Goal: Task Accomplishment & Management: Complete application form

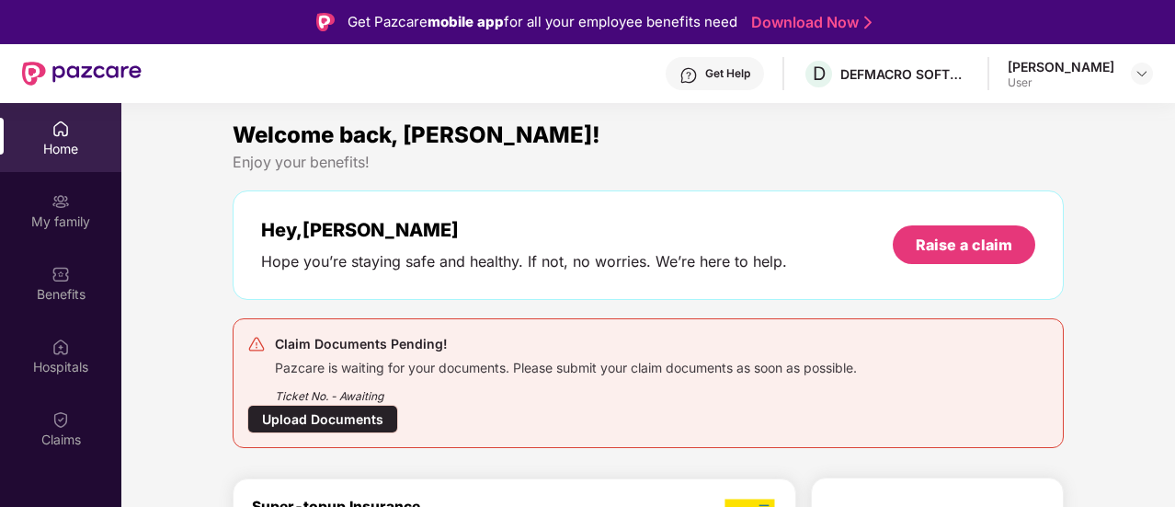
scroll to position [139, 0]
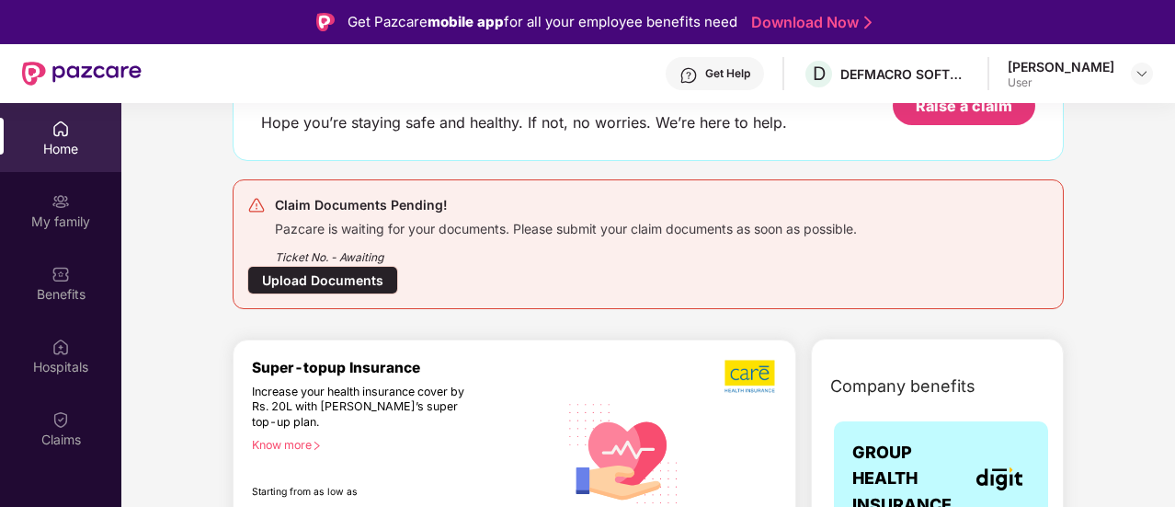
click at [375, 275] on div "Upload Documents" at bounding box center [322, 280] width 151 height 29
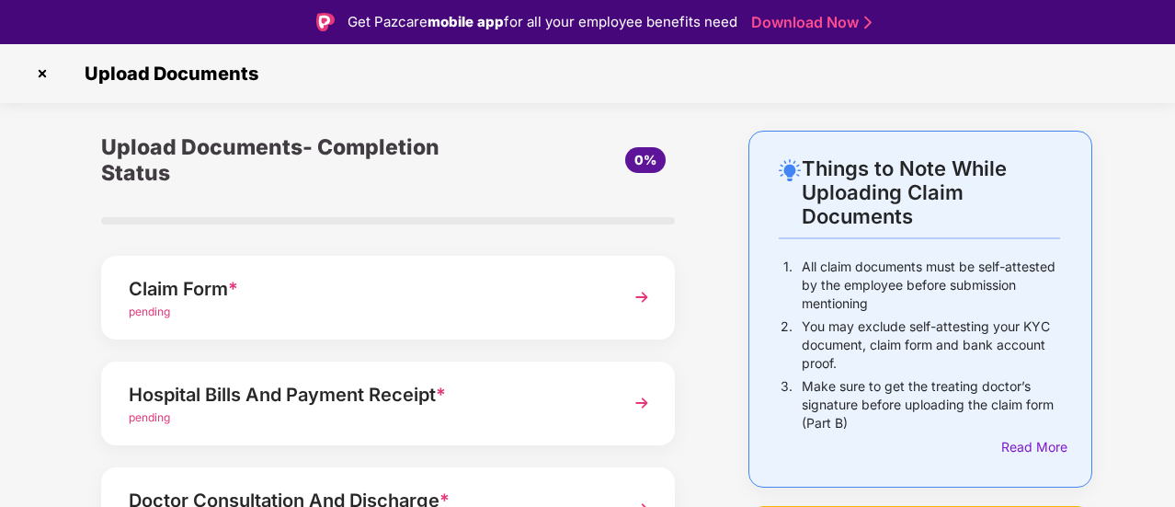
scroll to position [72, 0]
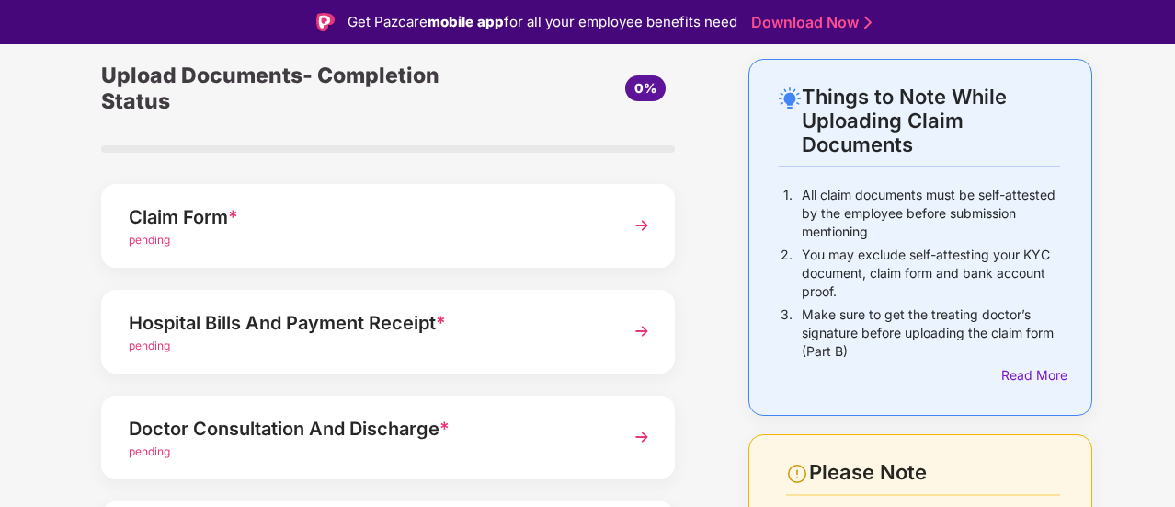
click at [361, 317] on div "Hospital Bills And Payment Receipt *" at bounding box center [366, 322] width 475 height 29
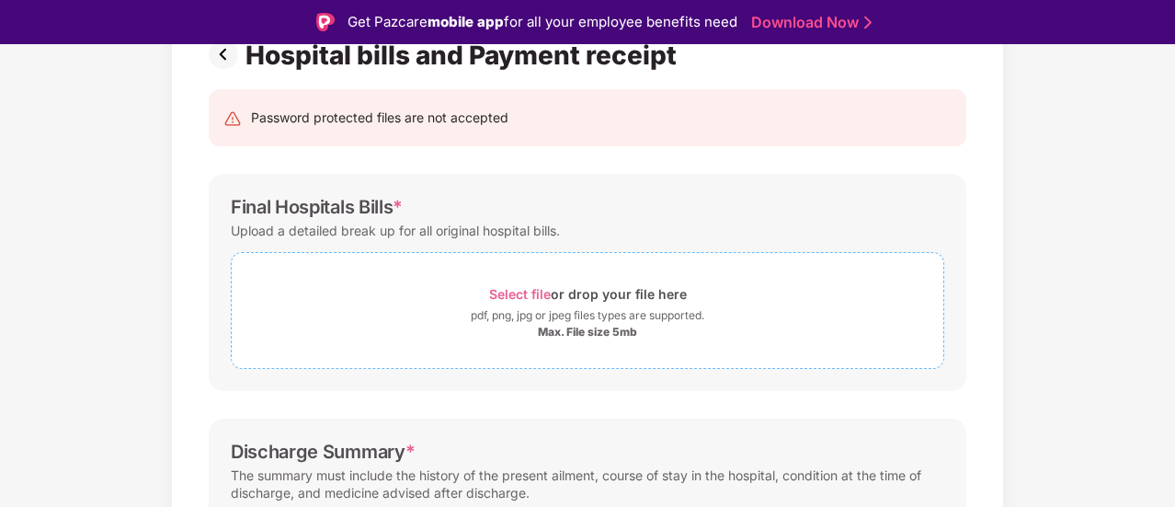
scroll to position [150, 0]
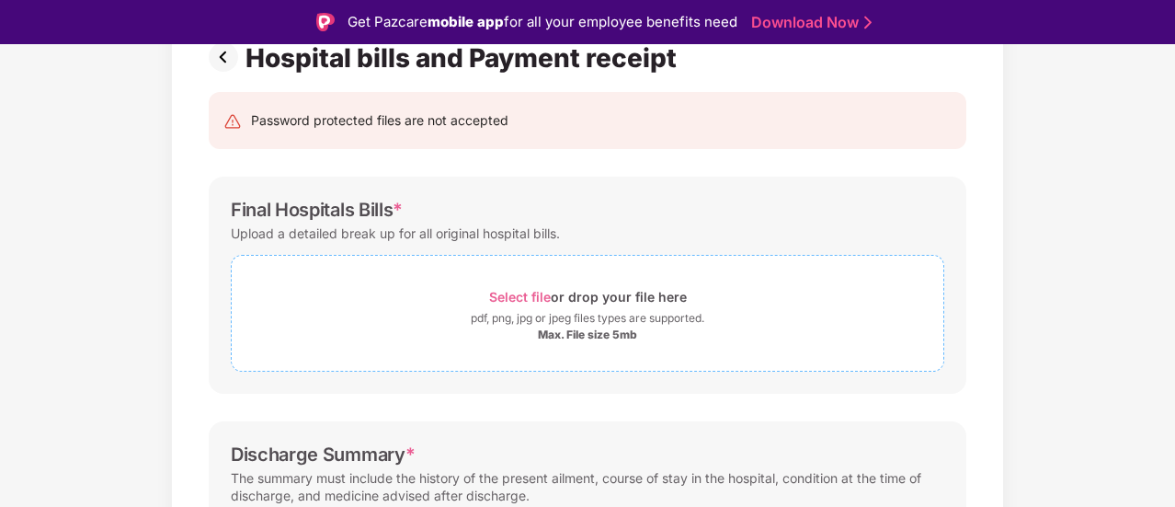
click at [532, 297] on span "Select file" at bounding box center [520, 297] width 62 height 16
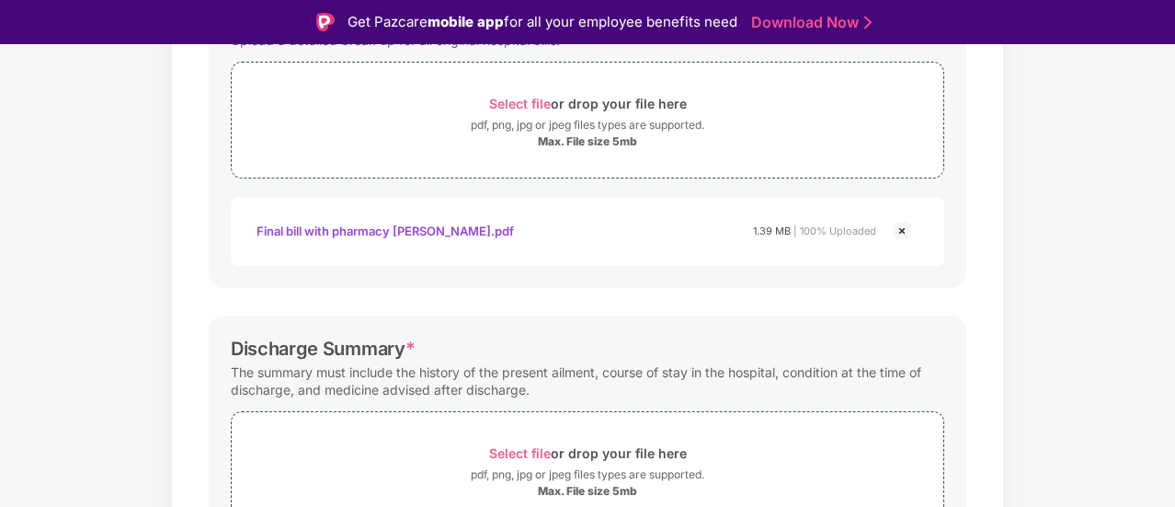
scroll to position [345, 0]
click at [539, 97] on span "Select file" at bounding box center [520, 102] width 62 height 16
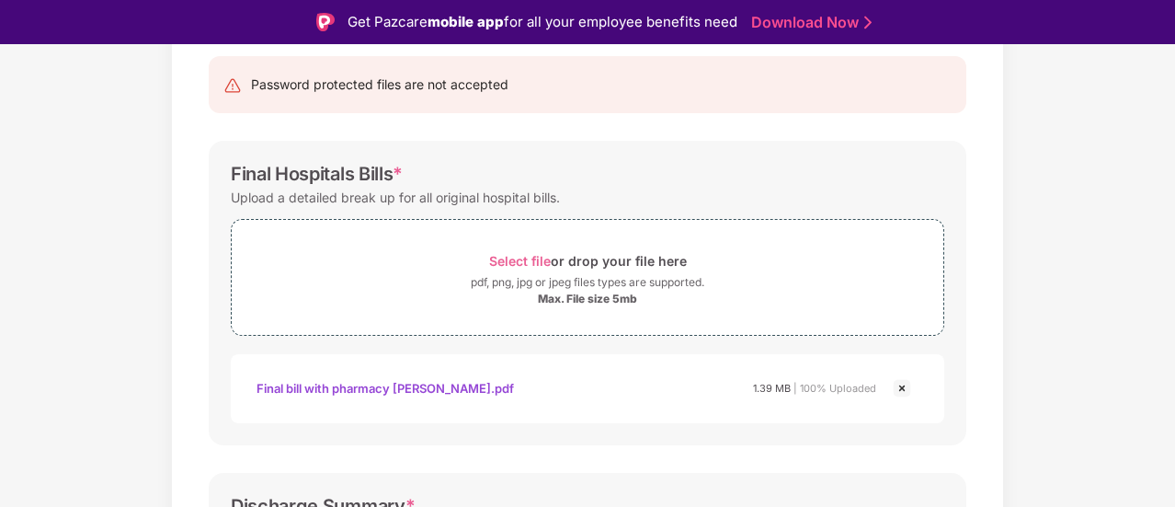
scroll to position [188, 0]
click at [515, 257] on span "Select file" at bounding box center [520, 259] width 62 height 16
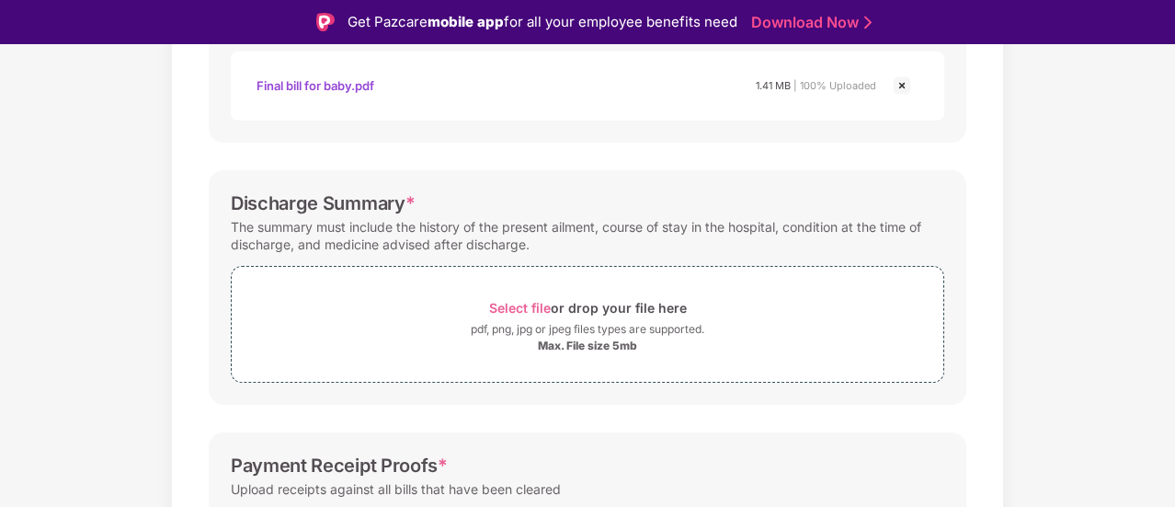
scroll to position [581, 0]
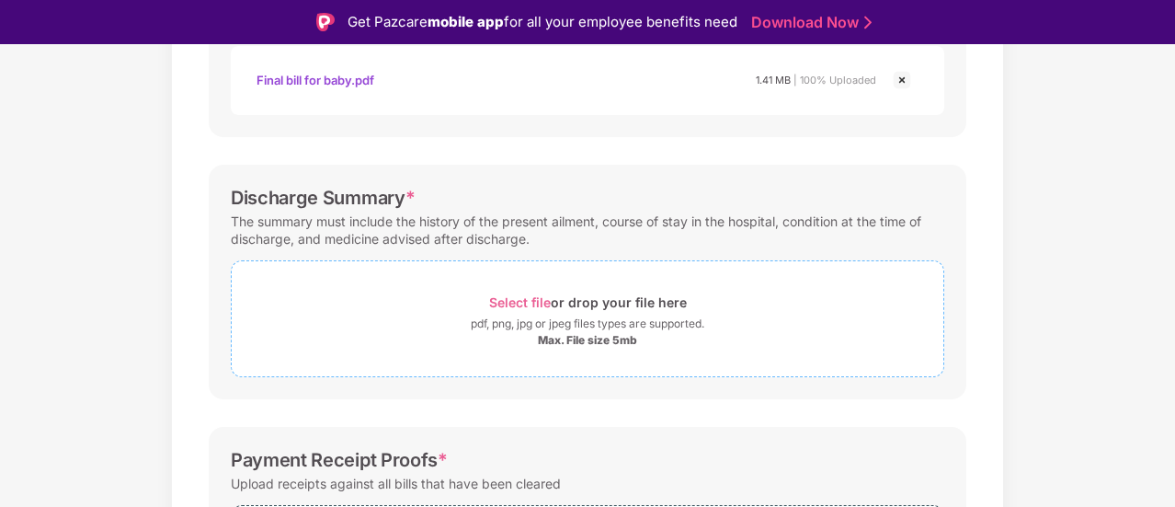
click at [526, 302] on span "Select file" at bounding box center [520, 302] width 62 height 16
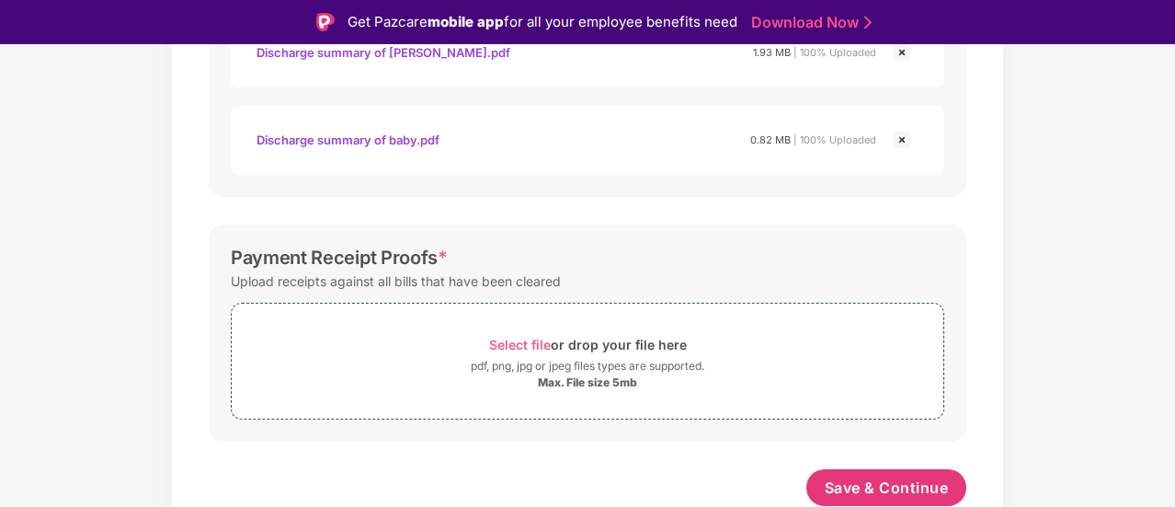
scroll to position [957, 0]
click at [504, 344] on span "Select file" at bounding box center [520, 345] width 62 height 16
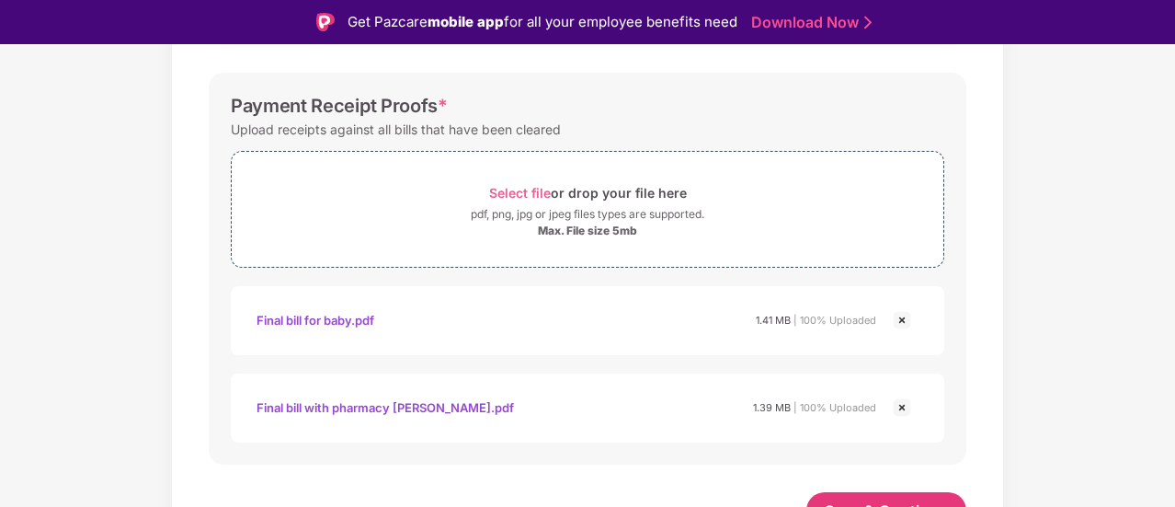
scroll to position [1132, 0]
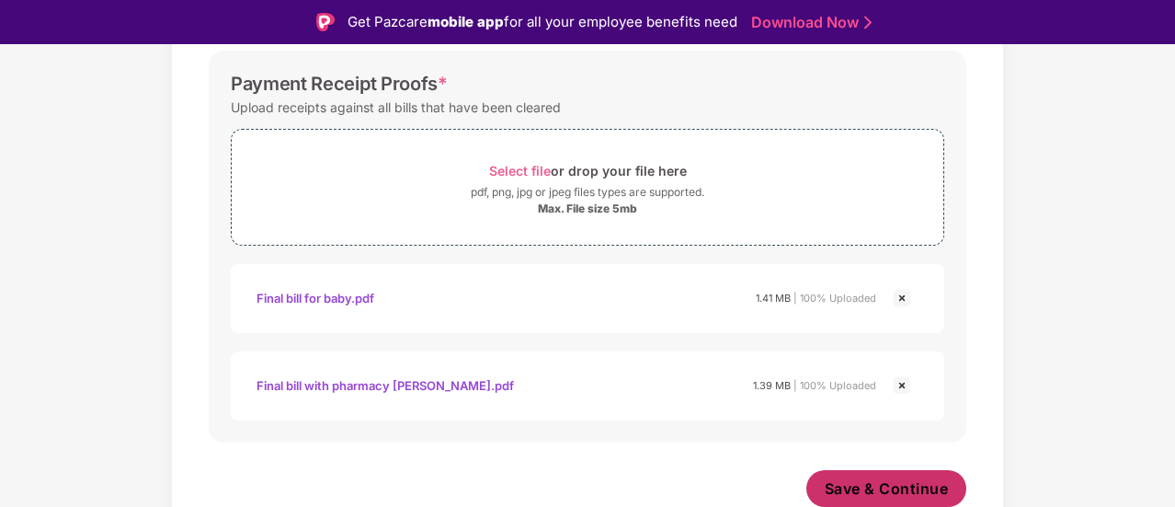
click at [862, 495] on span "Save & Continue" at bounding box center [887, 488] width 124 height 20
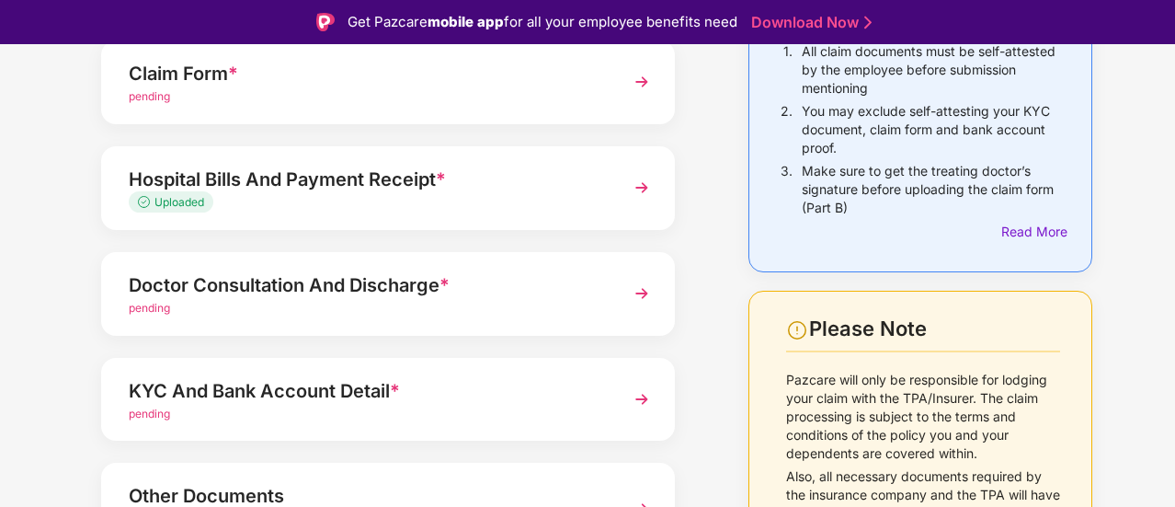
scroll to position [222, 0]
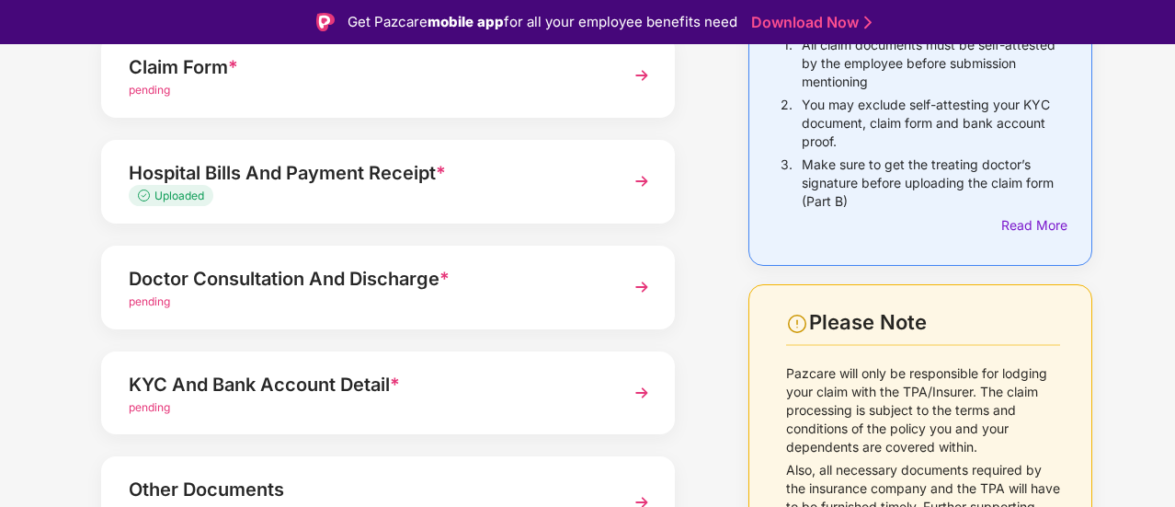
click at [321, 285] on div "Doctor Consultation And Discharge *" at bounding box center [366, 278] width 475 height 29
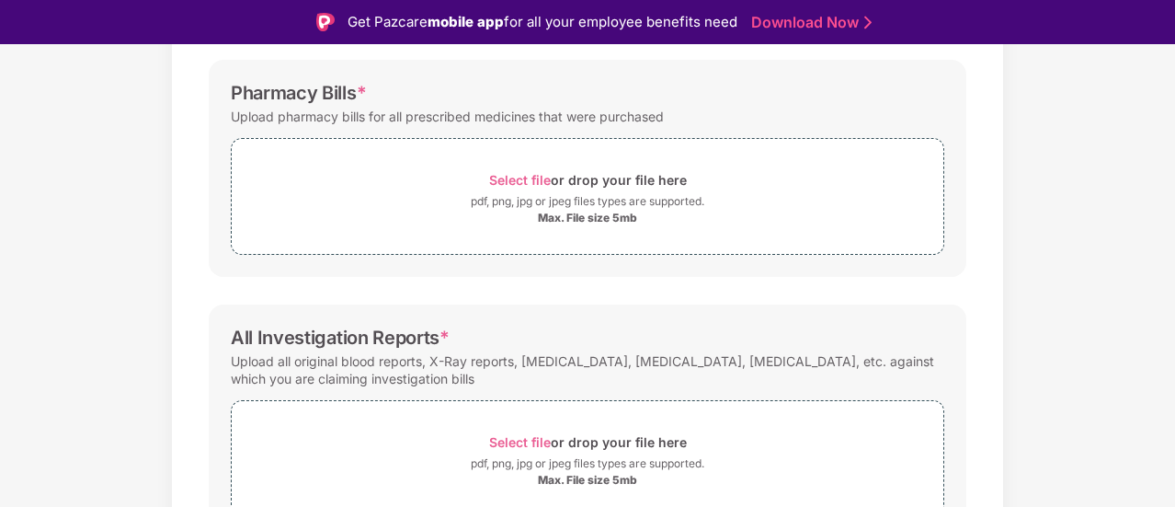
scroll to position [510, 0]
click at [497, 181] on span "Select file" at bounding box center [520, 181] width 62 height 16
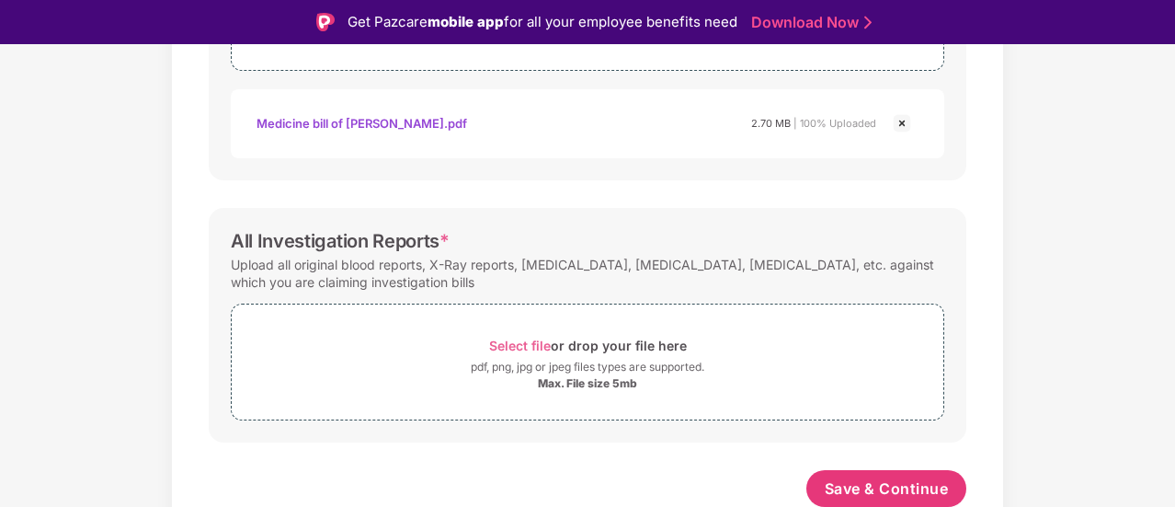
scroll to position [44, 0]
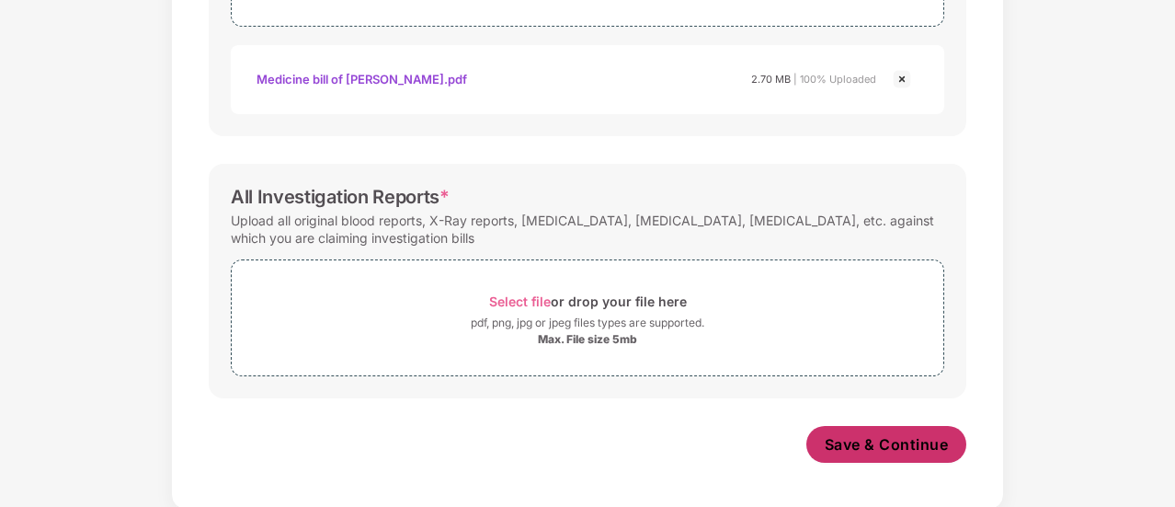
click at [896, 445] on span "Save & Continue" at bounding box center [887, 444] width 124 height 20
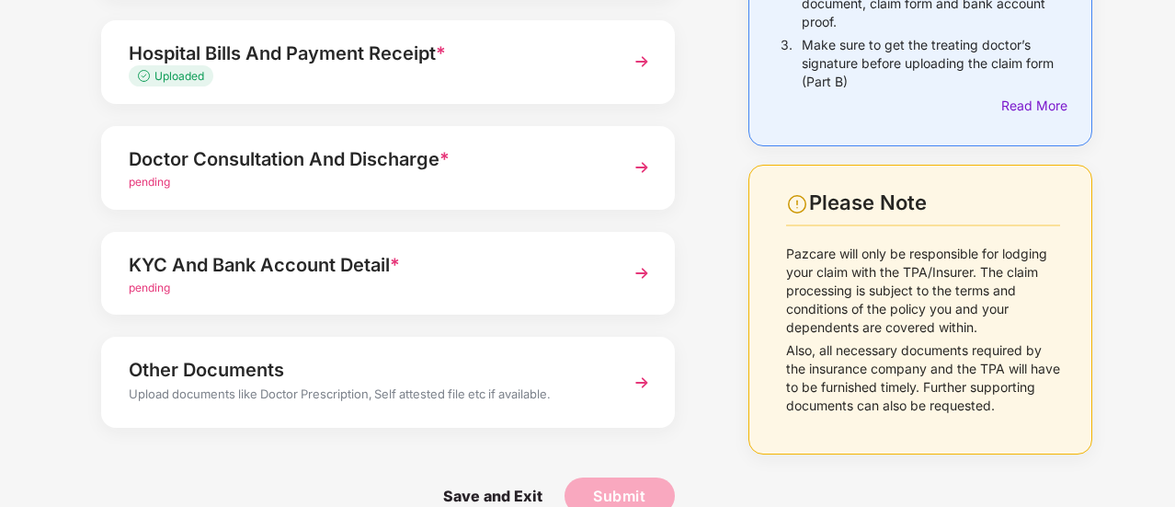
scroll to position [298, 0]
click at [197, 257] on div "KYC And Bank Account Detail *" at bounding box center [366, 263] width 475 height 29
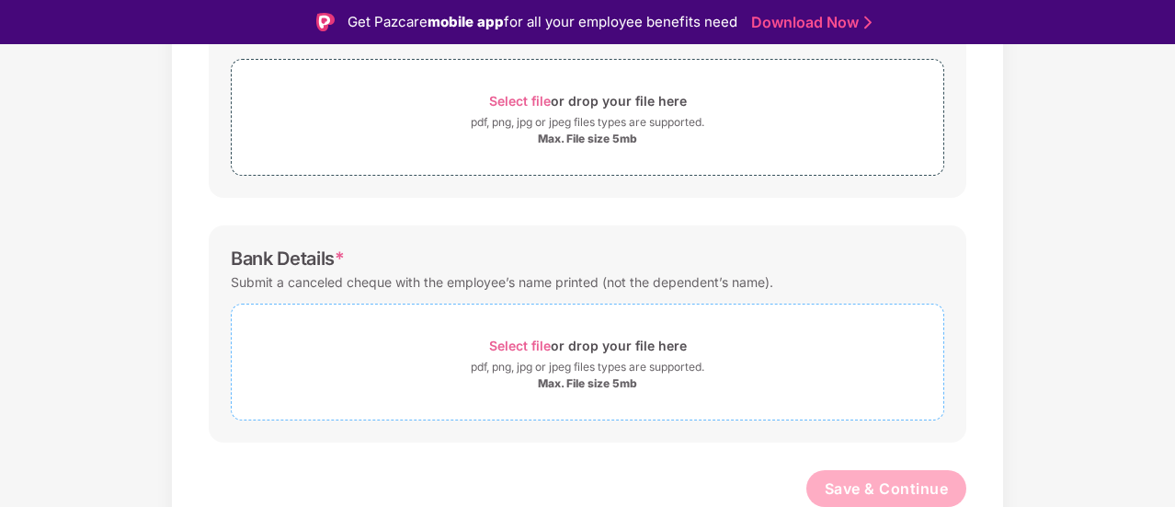
scroll to position [44, 0]
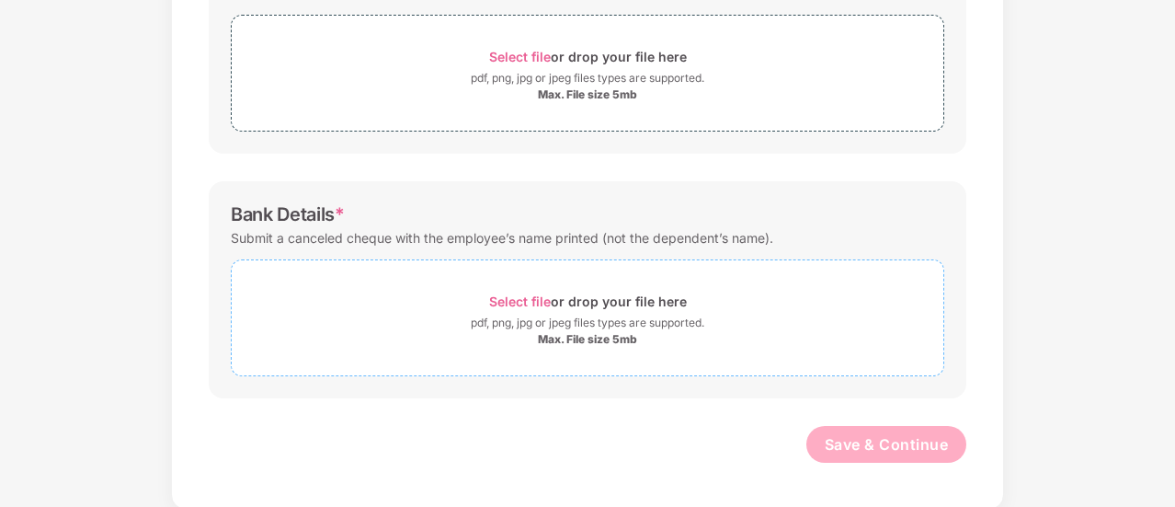
click at [535, 299] on span "Select file" at bounding box center [520, 301] width 62 height 16
click at [539, 296] on span "Select file" at bounding box center [520, 301] width 62 height 16
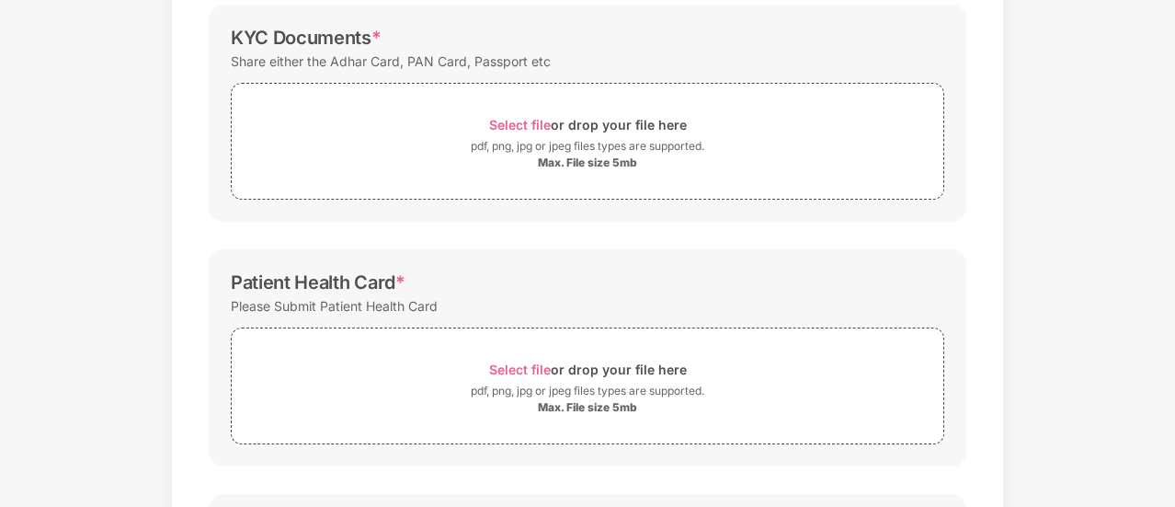
scroll to position [277, 0]
click at [533, 367] on span "Select file" at bounding box center [520, 370] width 62 height 16
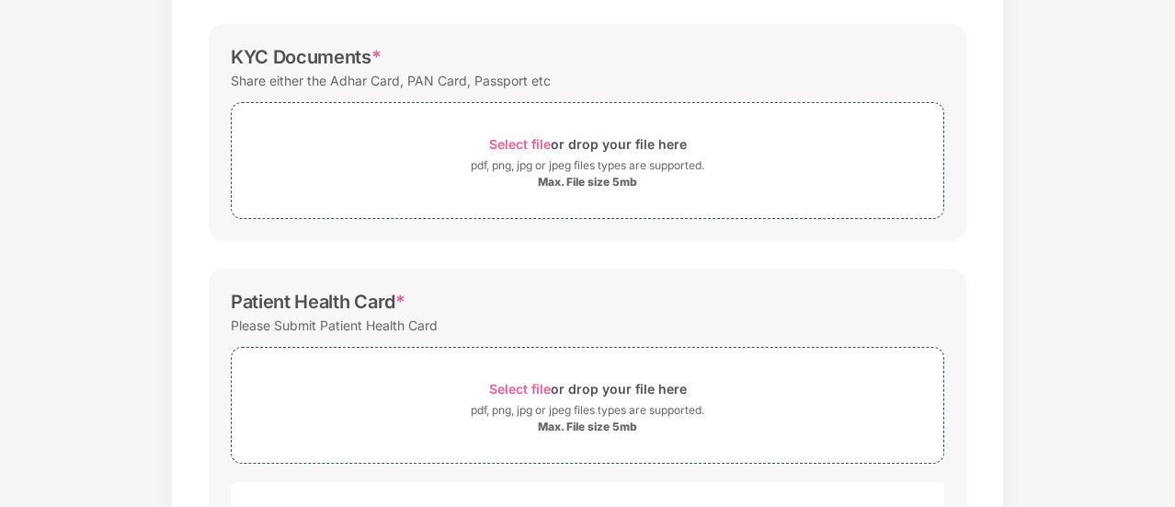
scroll to position [257, 0]
click at [515, 152] on span "Select file" at bounding box center [520, 146] width 62 height 16
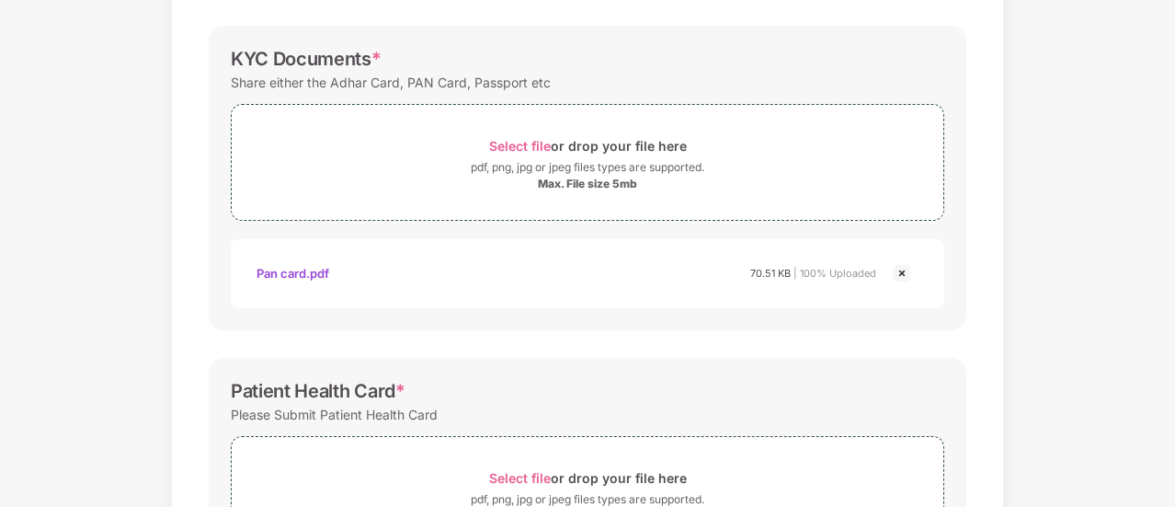
scroll to position [852, 0]
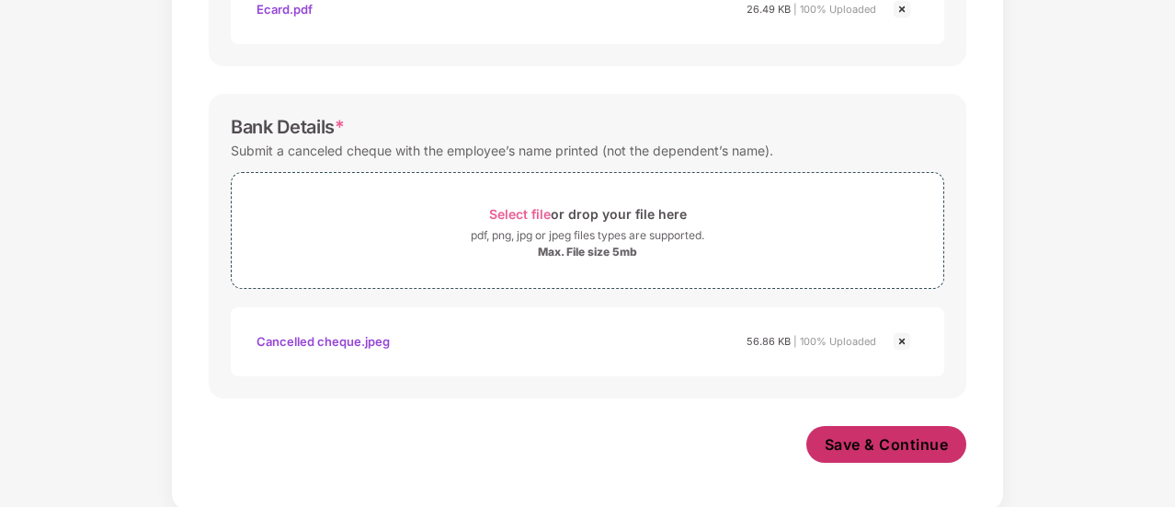
click at [859, 430] on button "Save & Continue" at bounding box center [886, 444] width 161 height 37
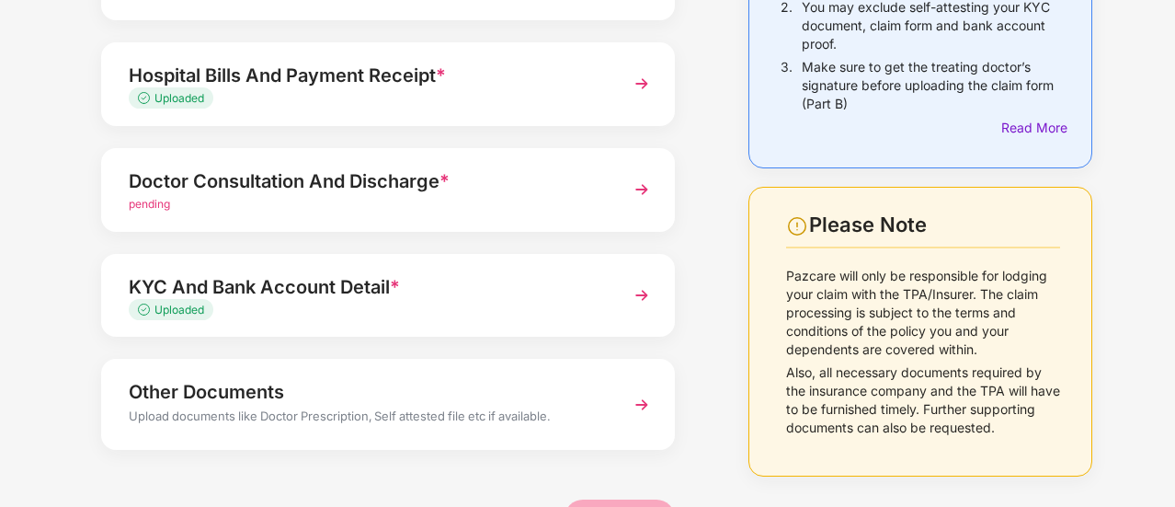
scroll to position [294, 0]
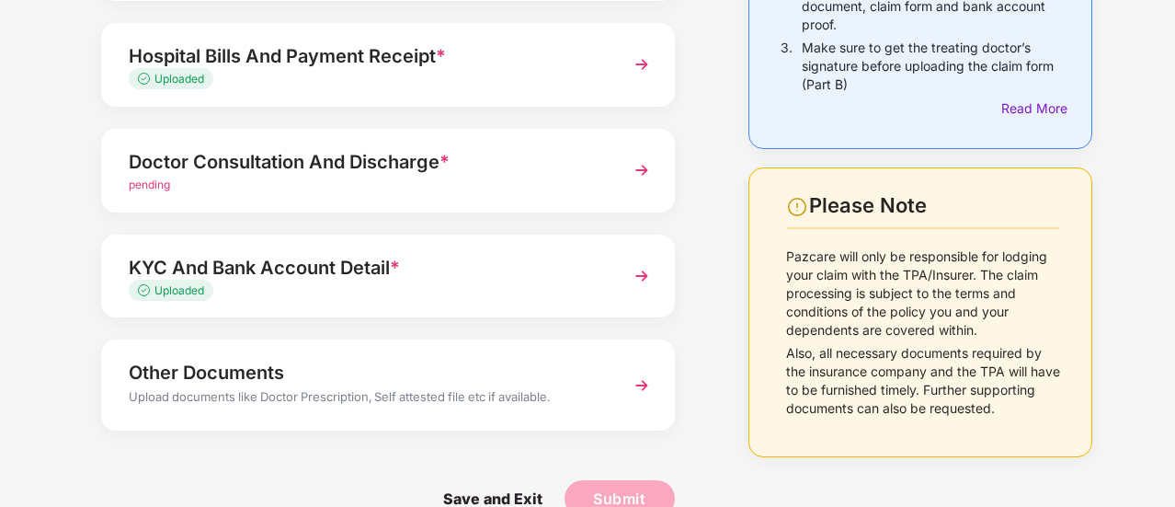
click at [244, 183] on div "pending" at bounding box center [366, 185] width 475 height 17
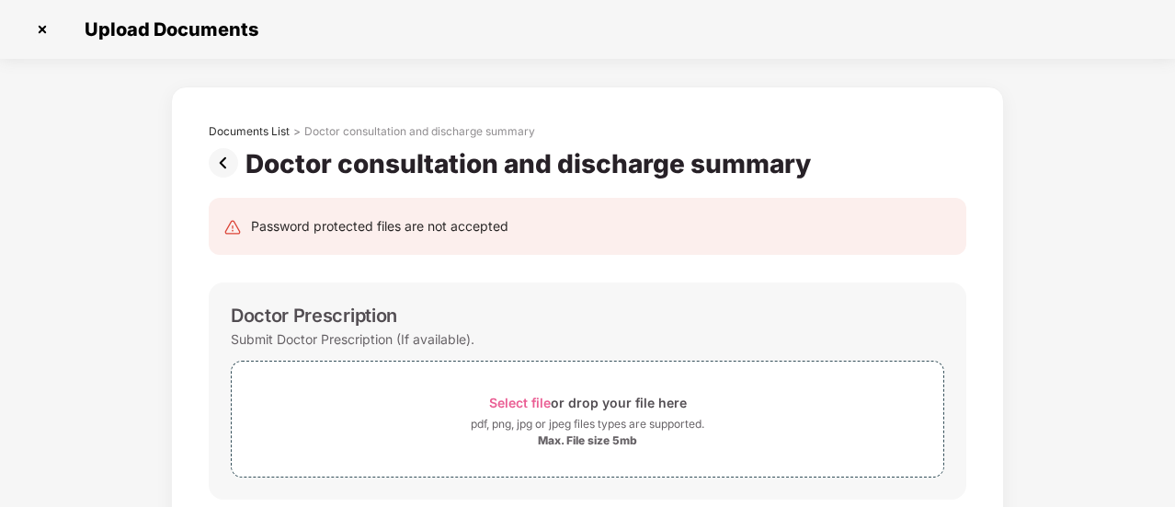
click at [222, 167] on img at bounding box center [227, 162] width 37 height 29
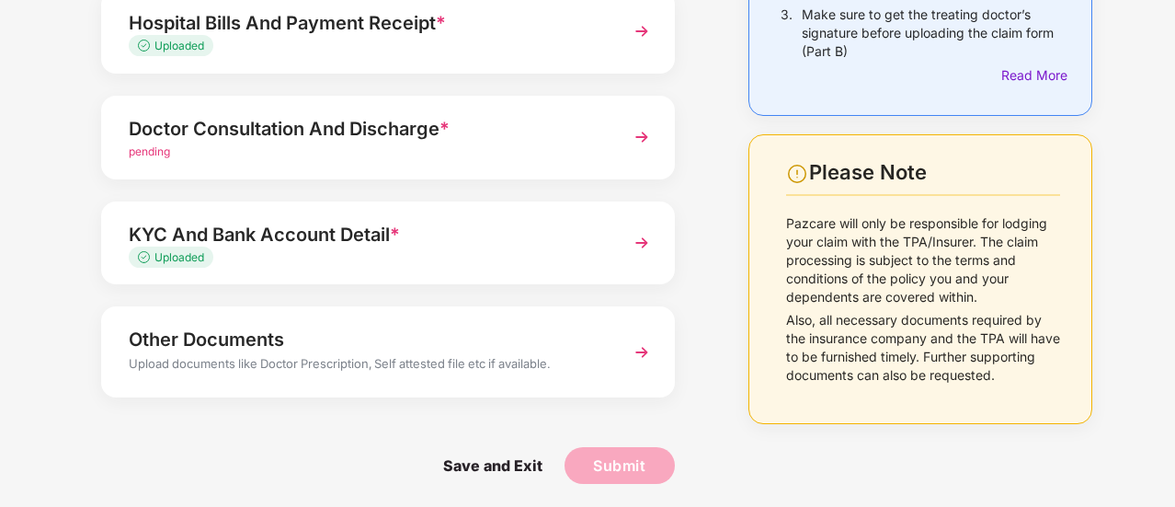
scroll to position [331, 0]
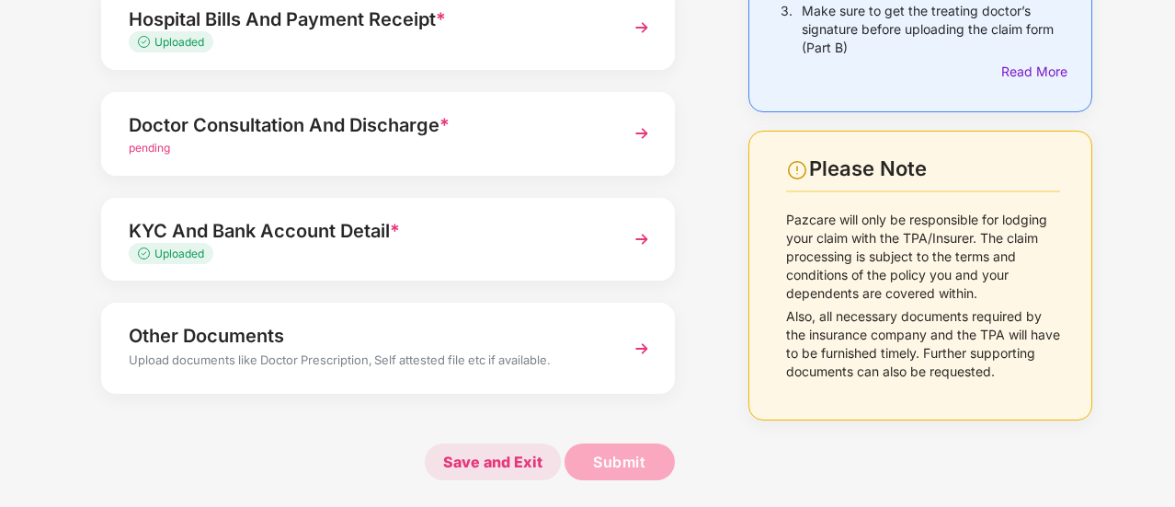
click at [456, 451] on span "Save and Exit" at bounding box center [493, 461] width 136 height 37
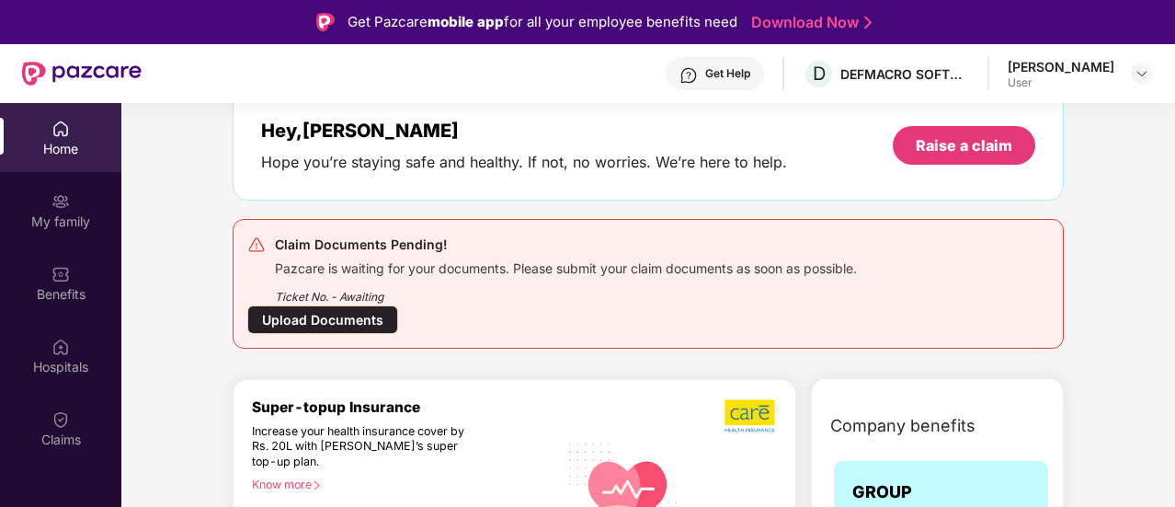
scroll to position [89, 0]
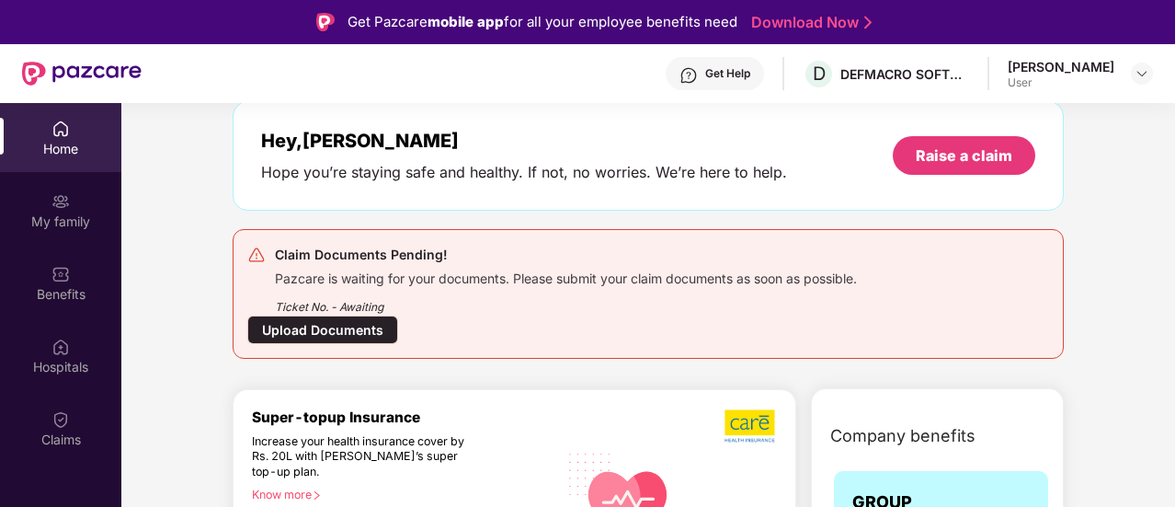
click at [346, 315] on div "Upload Documents" at bounding box center [322, 329] width 151 height 29
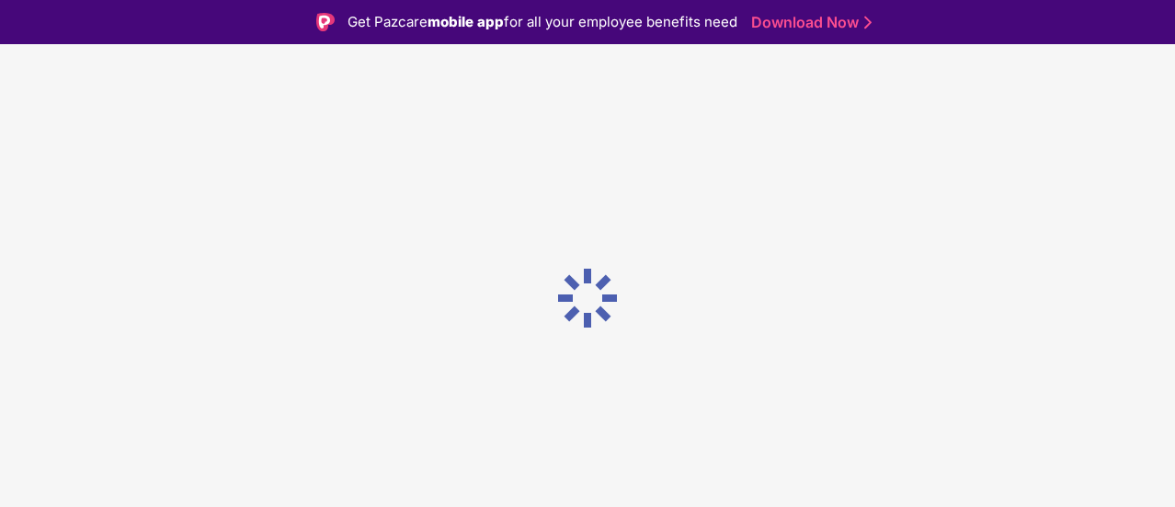
scroll to position [0, 0]
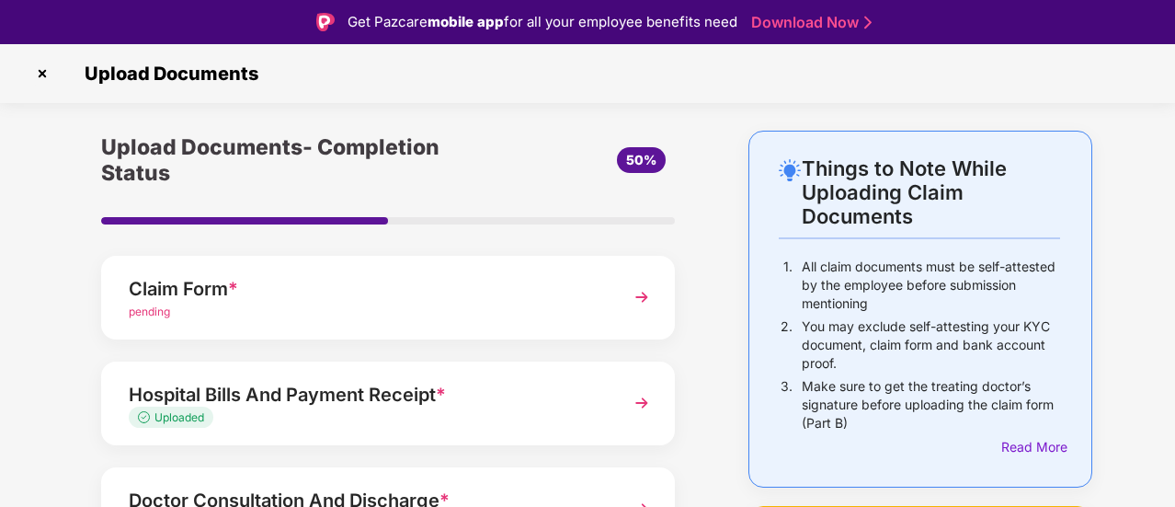
click at [280, 388] on div "Hospital Bills And Payment Receipt *" at bounding box center [366, 394] width 475 height 29
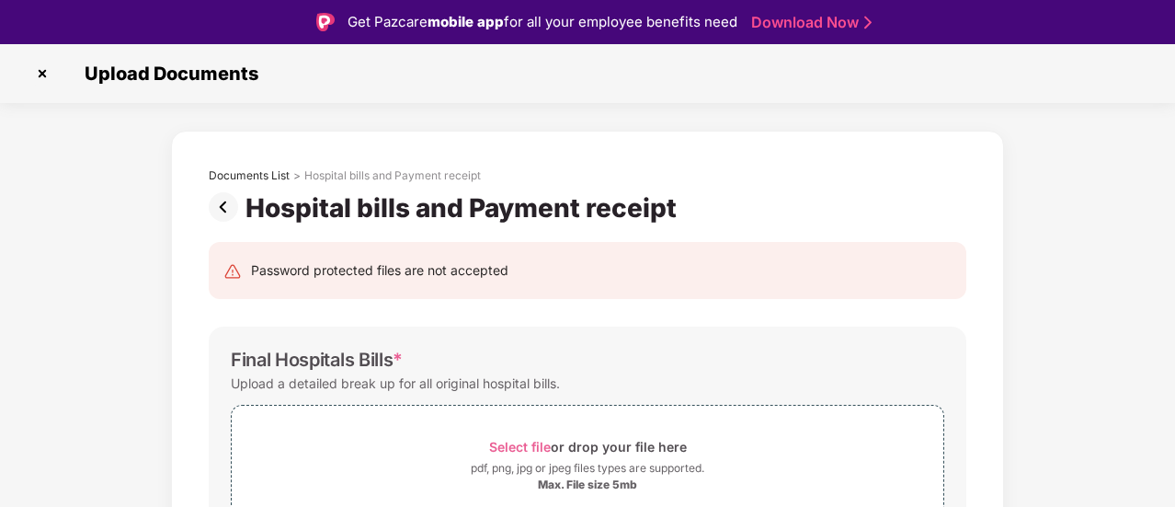
click at [38, 69] on img at bounding box center [42, 73] width 29 height 29
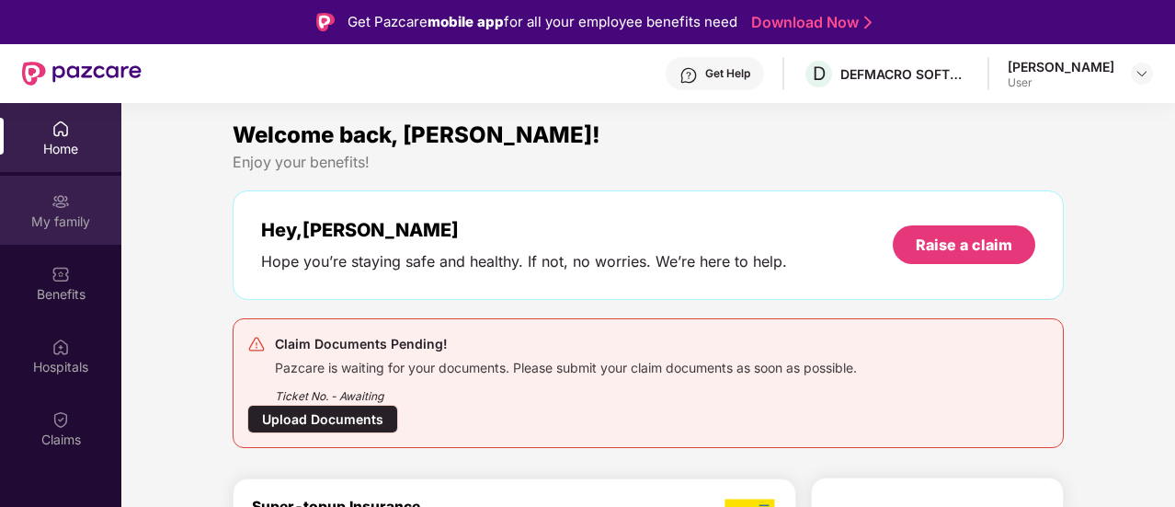
click at [70, 229] on div "My family" at bounding box center [60, 221] width 121 height 18
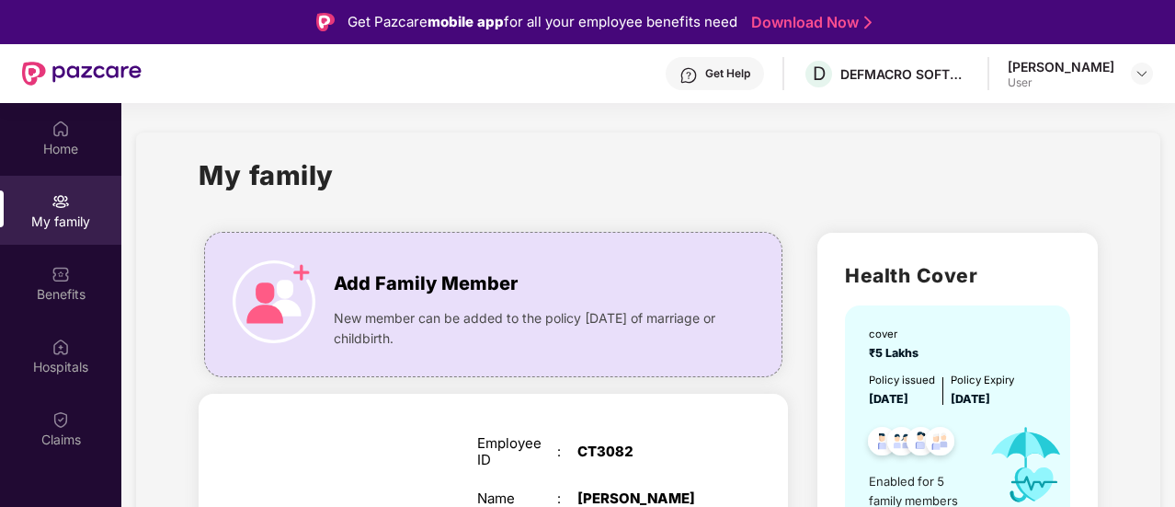
click at [1076, 71] on div "[PERSON_NAME]" at bounding box center [1061, 66] width 107 height 17
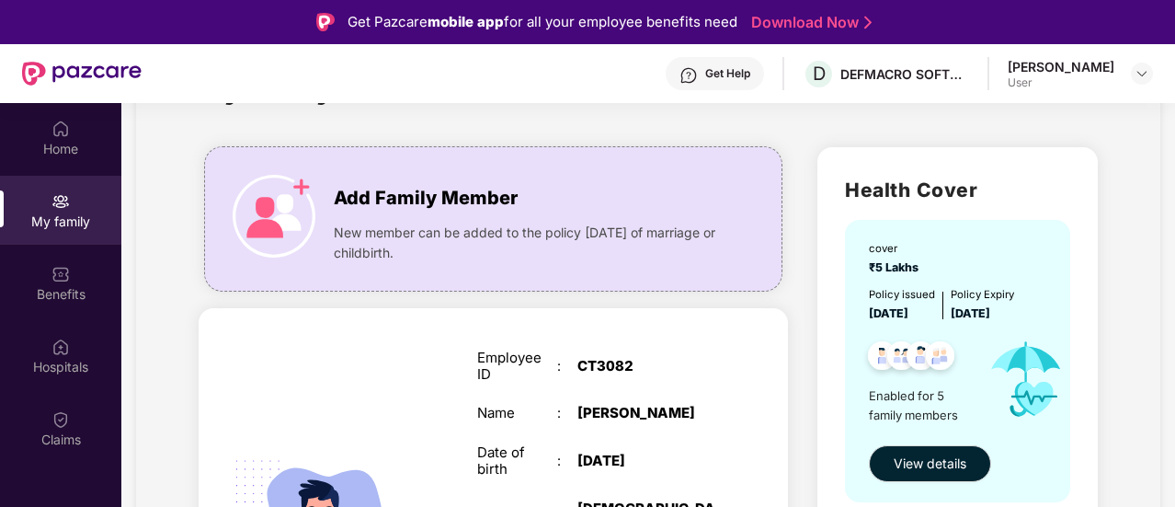
scroll to position [88, 0]
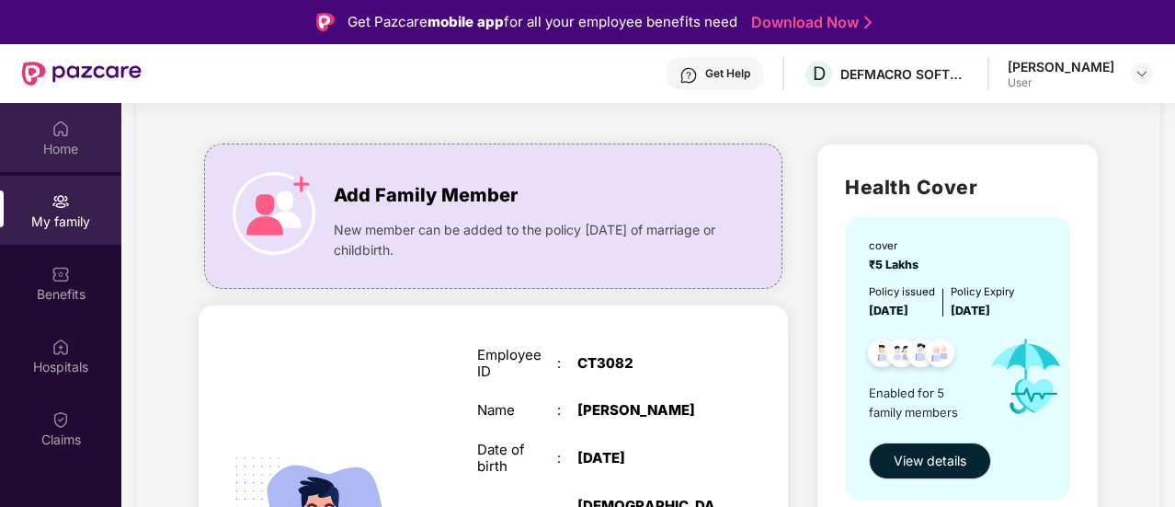
click at [72, 128] on div "Home" at bounding box center [60, 137] width 121 height 69
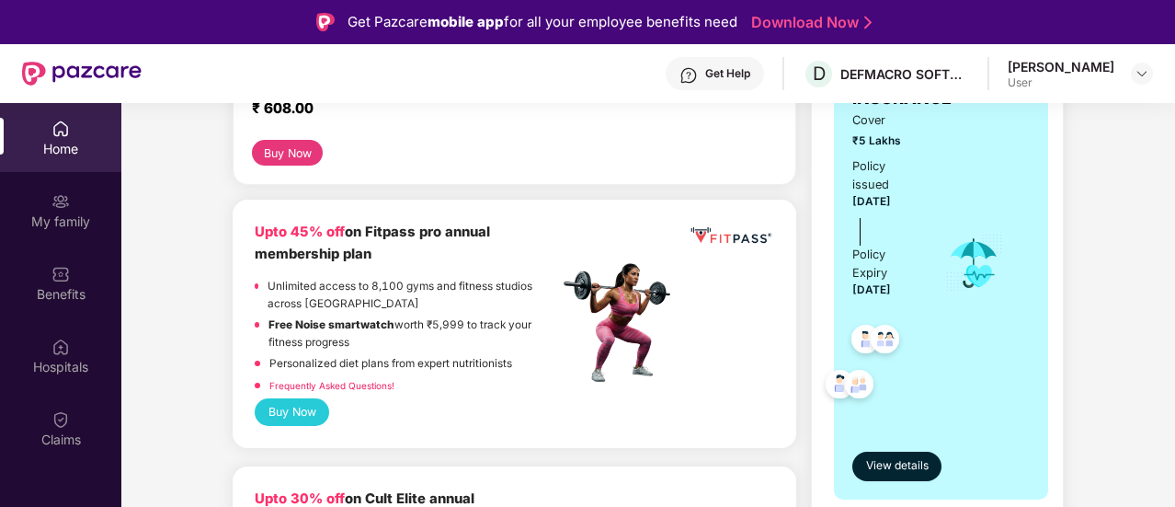
scroll to position [566, 0]
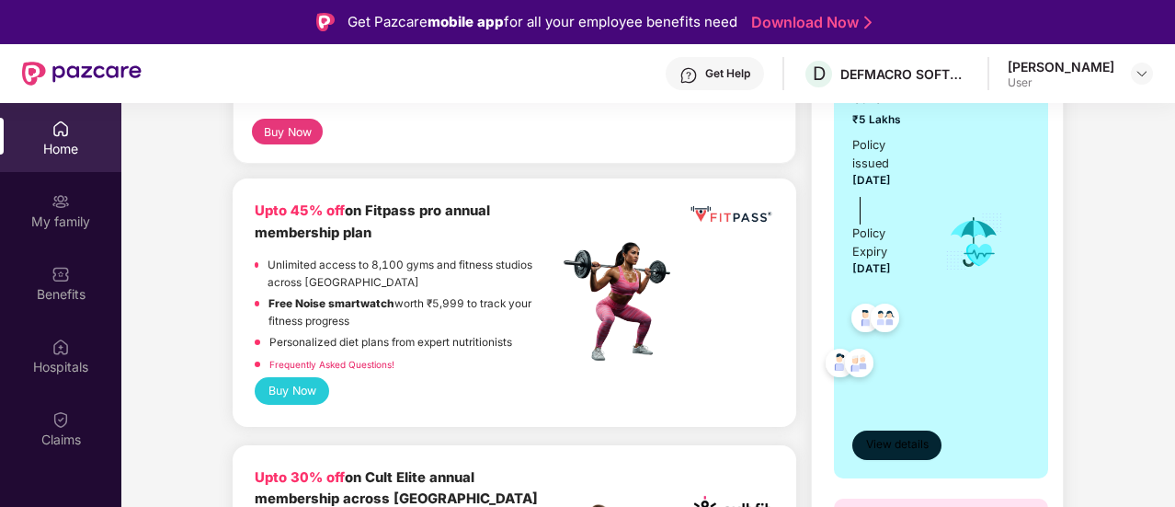
click at [872, 436] on span "View details" at bounding box center [897, 444] width 63 height 17
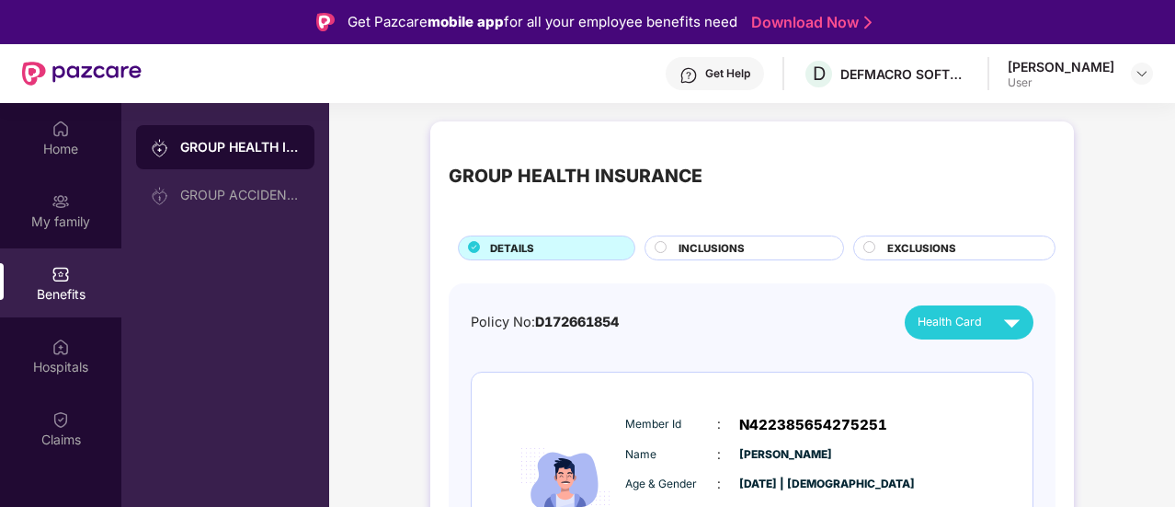
click at [730, 250] on span "INCLUSIONS" at bounding box center [712, 248] width 66 height 17
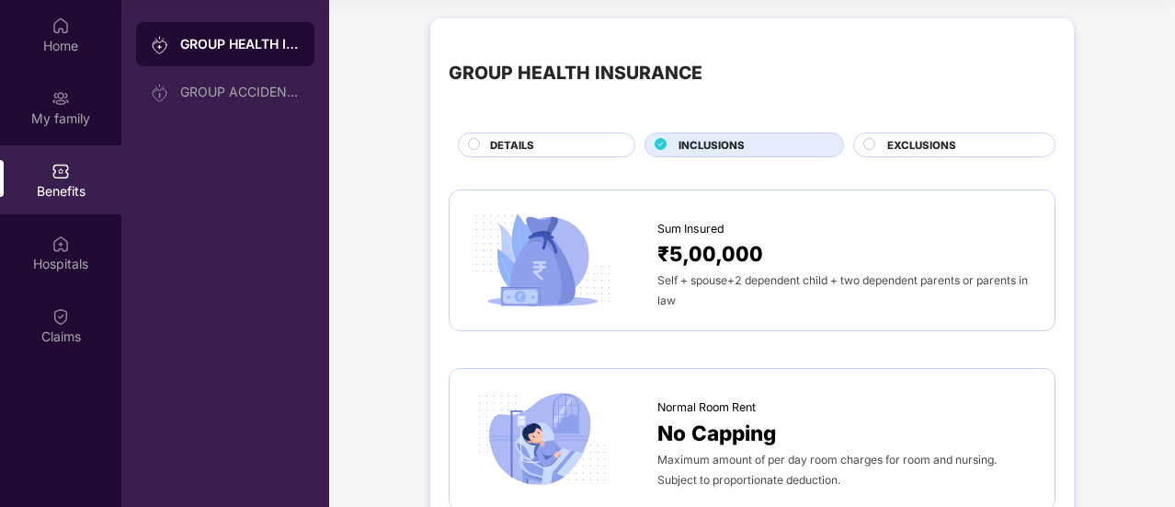
click at [882, 153] on div "EXCLUSIONS" at bounding box center [961, 146] width 167 height 19
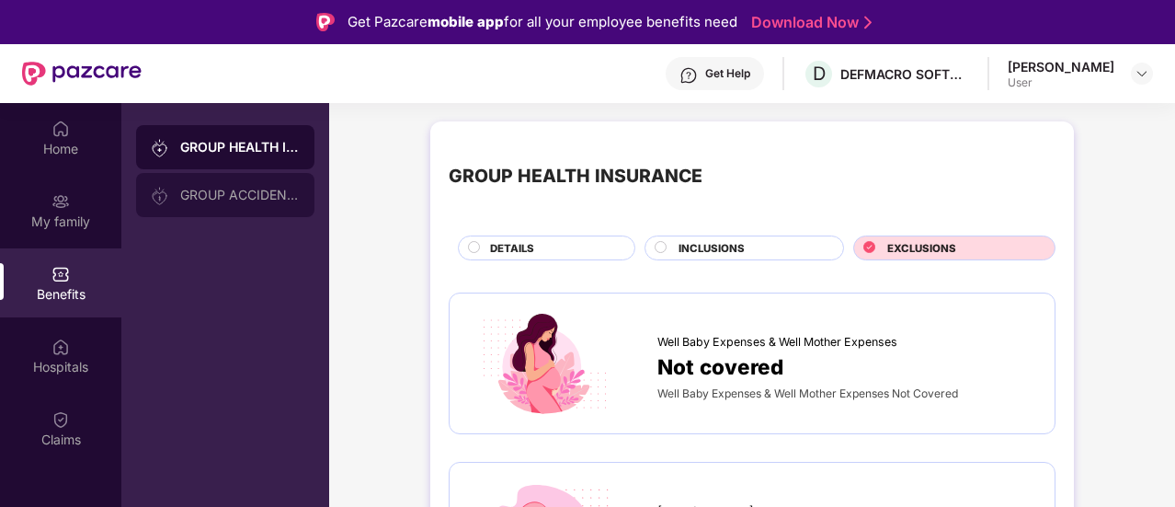
click at [222, 197] on div "GROUP ACCIDENTAL INSURANCE" at bounding box center [240, 195] width 120 height 15
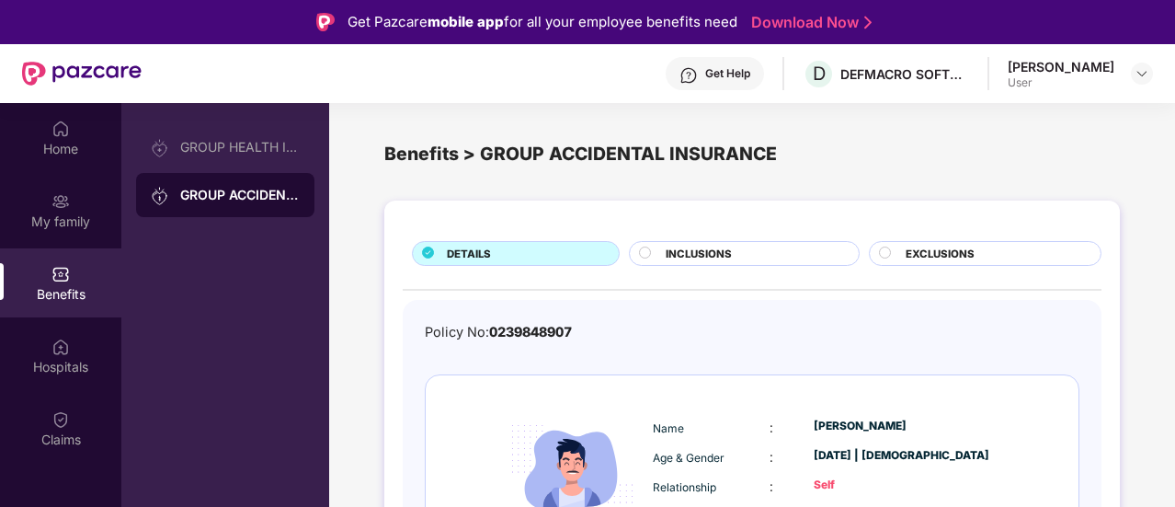
scroll to position [87, 0]
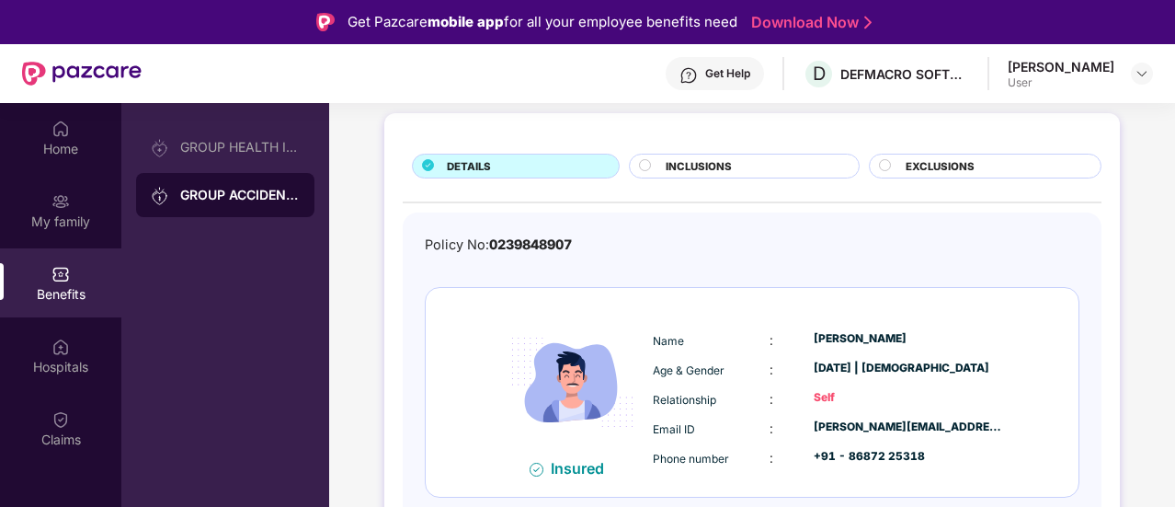
click at [726, 173] on span "INCLUSIONS" at bounding box center [699, 166] width 66 height 17
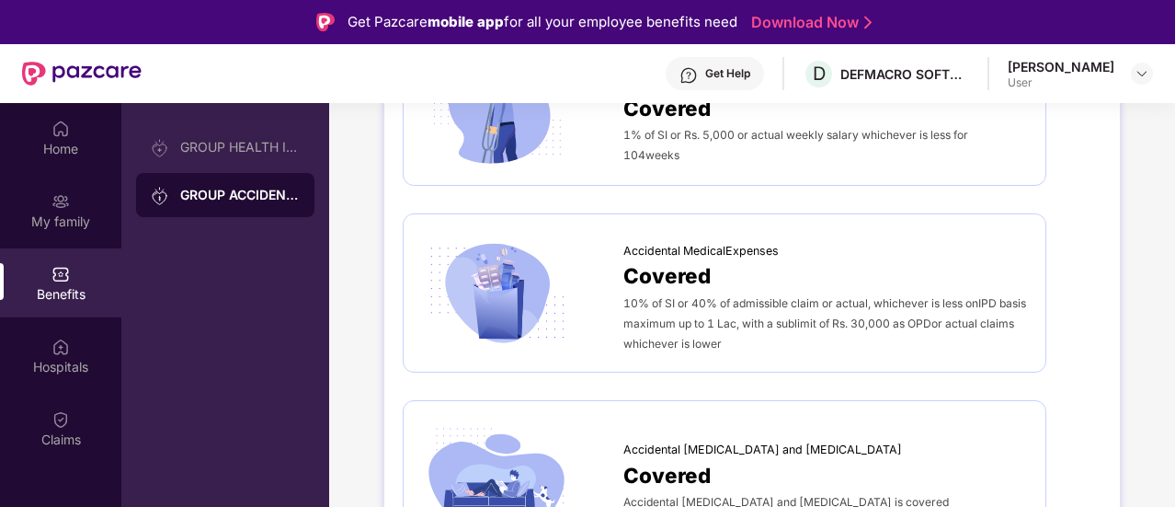
scroll to position [802, 0]
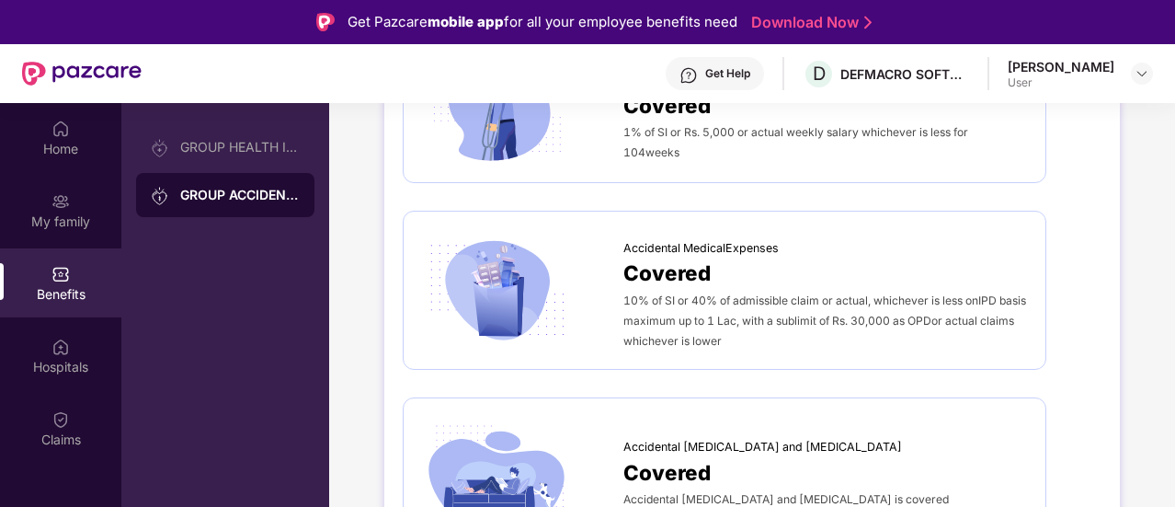
click at [638, 347] on div "Accidental MedicalExpenses Covered 10% of SI or 40% of admissible claim or actu…" at bounding box center [725, 290] width 644 height 159
click at [662, 244] on span "Accidental MedicalExpenses" at bounding box center [700, 248] width 155 height 18
click at [525, 280] on img at bounding box center [496, 290] width 149 height 104
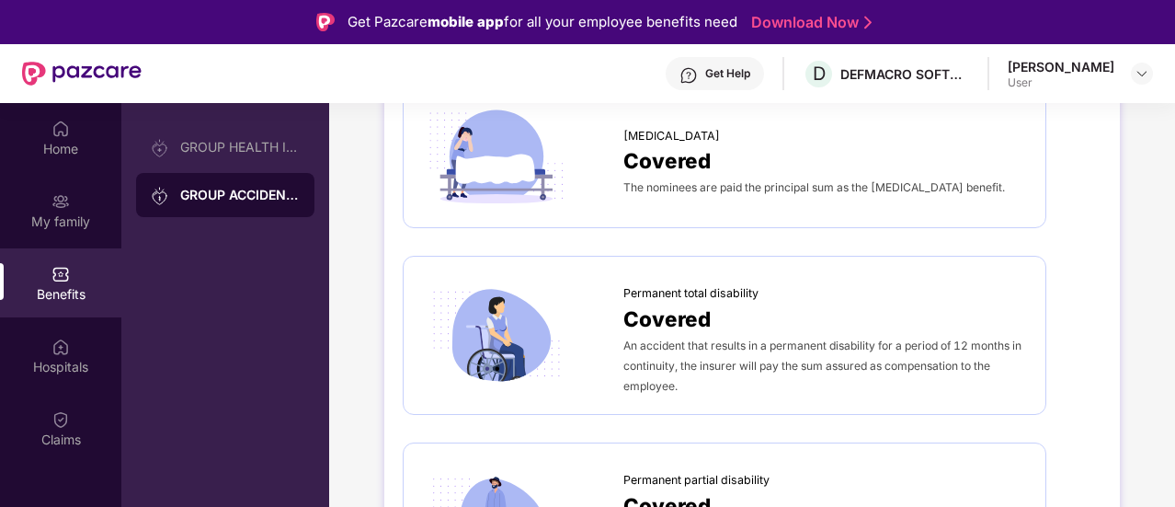
scroll to position [0, 0]
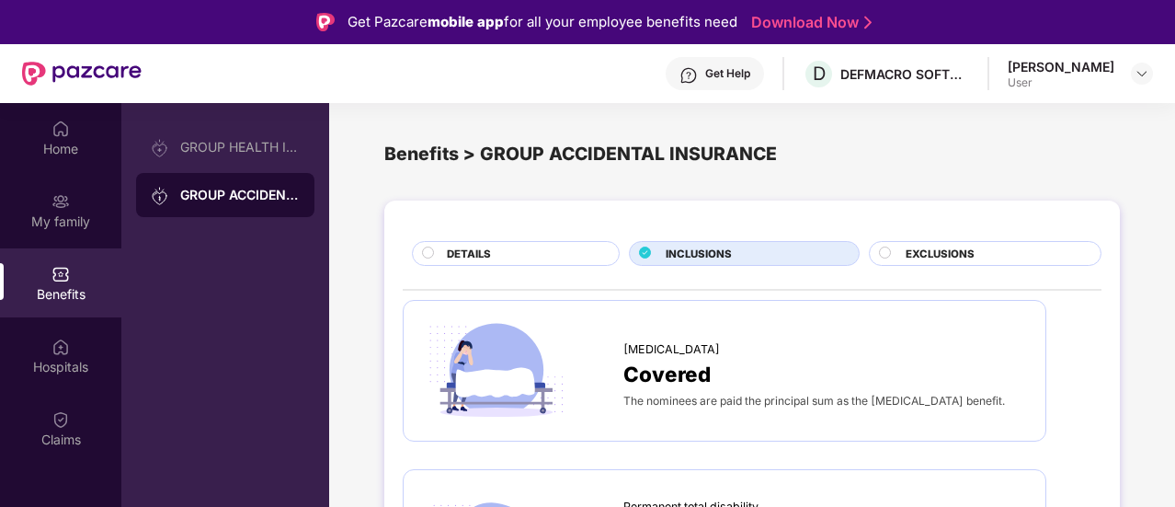
click at [680, 62] on div "Get Help" at bounding box center [715, 73] width 98 height 33
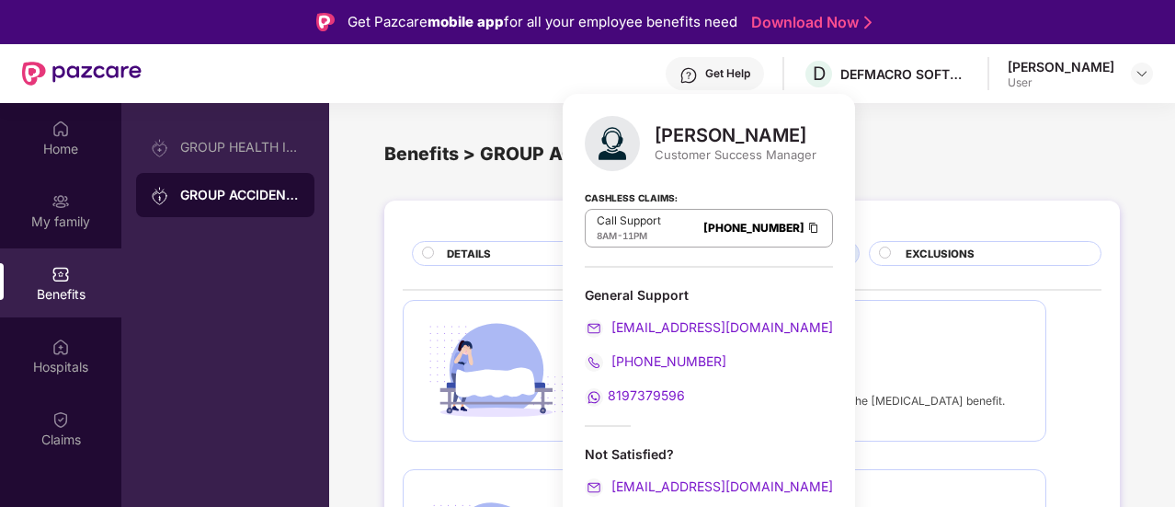
drag, startPoint x: 658, startPoint y: 124, endPoint x: 792, endPoint y: 132, distance: 133.5
click at [792, 132] on div "[PERSON_NAME]" at bounding box center [736, 135] width 162 height 22
copy div "[PERSON_NAME]"
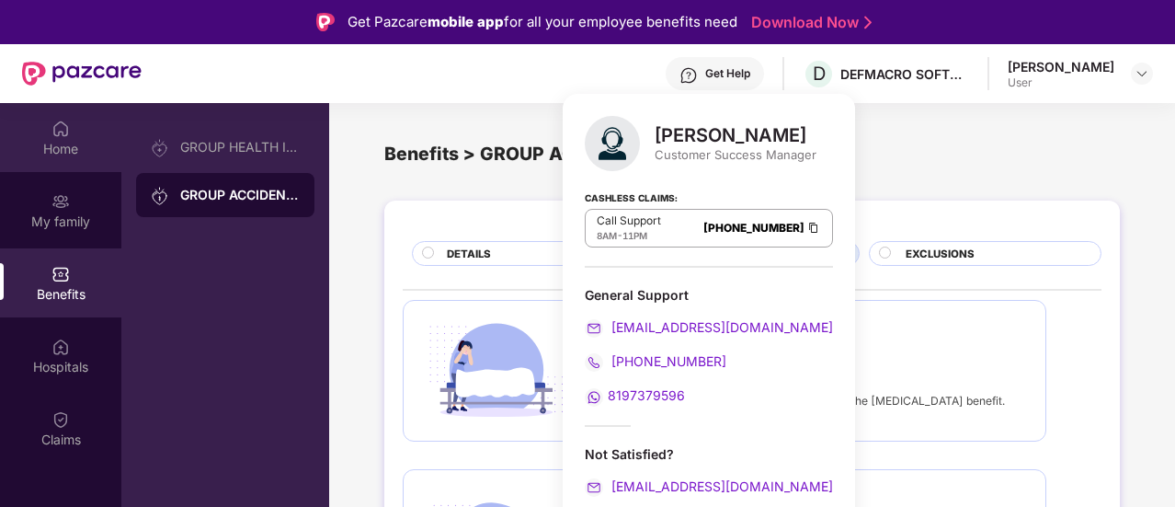
click at [50, 146] on div "Home" at bounding box center [60, 149] width 121 height 18
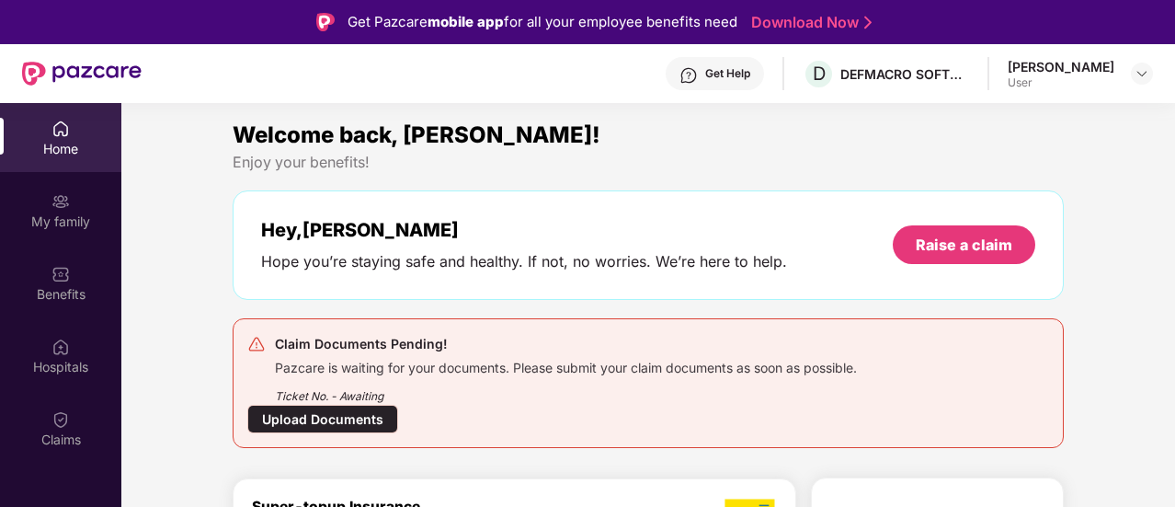
click at [344, 417] on div "Upload Documents" at bounding box center [322, 419] width 151 height 29
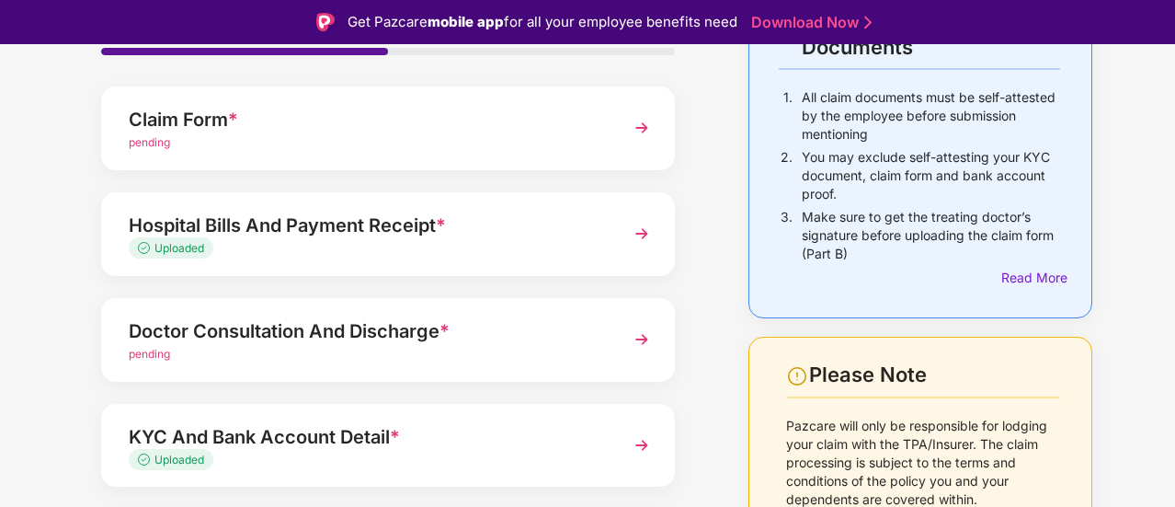
scroll to position [168, 0]
click at [193, 113] on div "Claim Form *" at bounding box center [366, 120] width 475 height 29
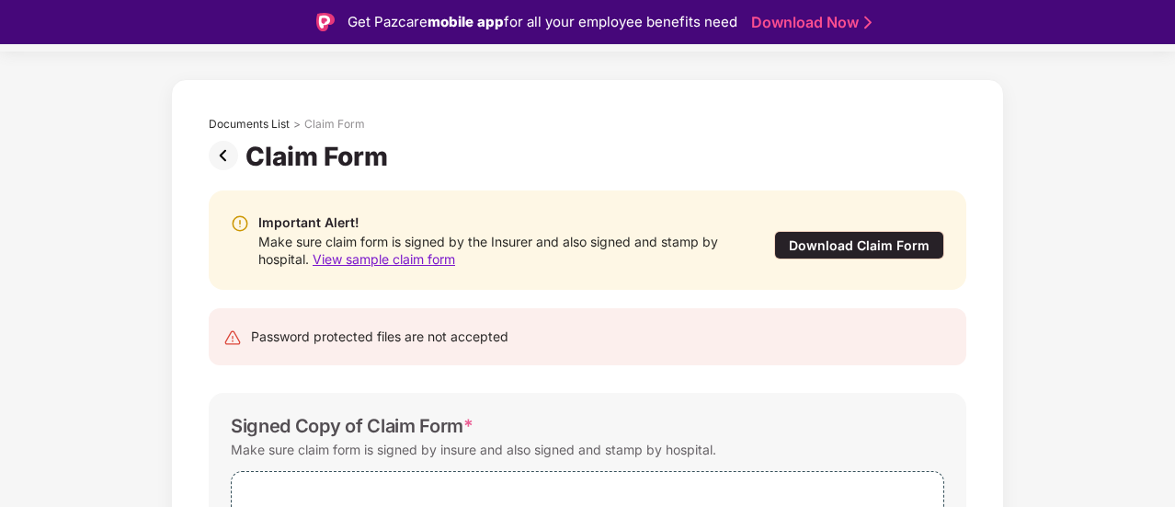
scroll to position [51, 0]
click at [219, 161] on img at bounding box center [227, 156] width 37 height 29
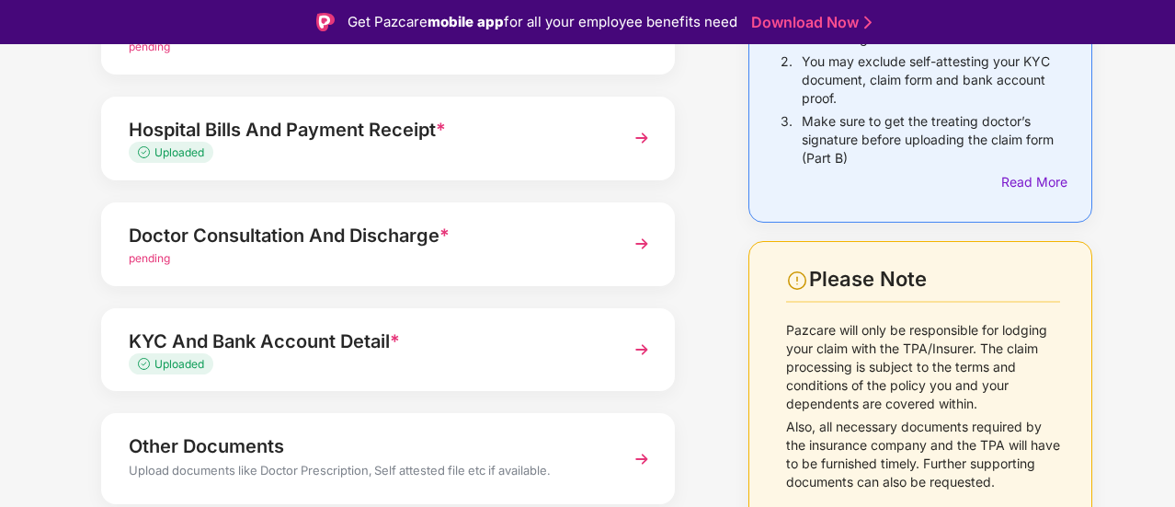
scroll to position [270, 0]
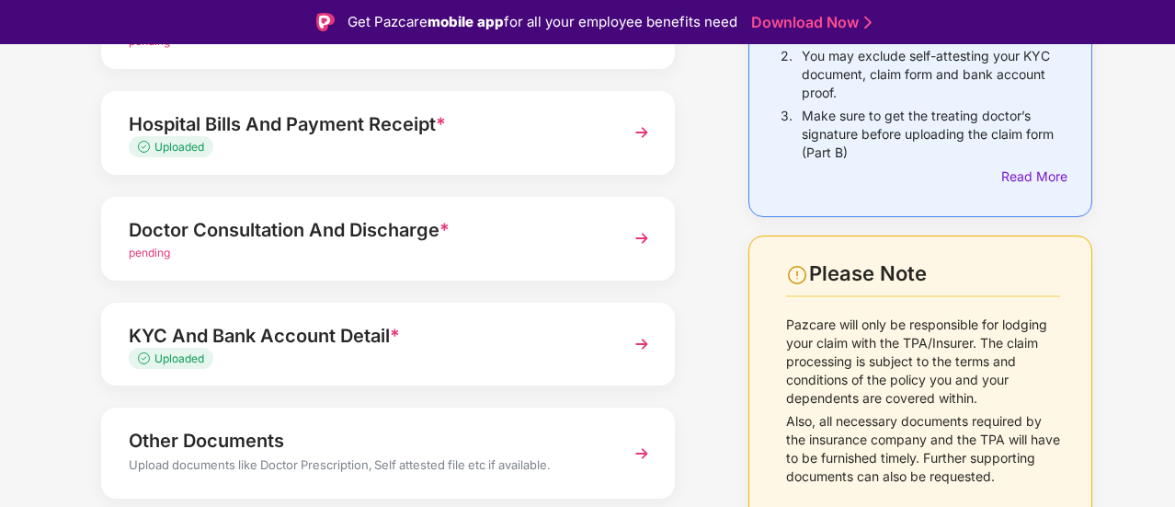
click at [227, 242] on div "Doctor Consultation And Discharge *" at bounding box center [366, 229] width 475 height 29
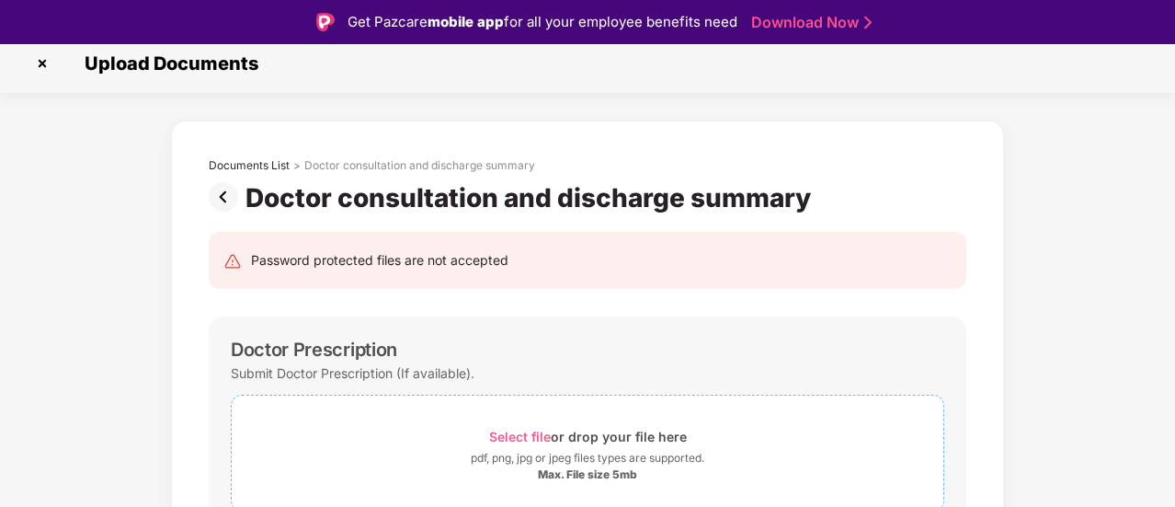
scroll to position [0, 0]
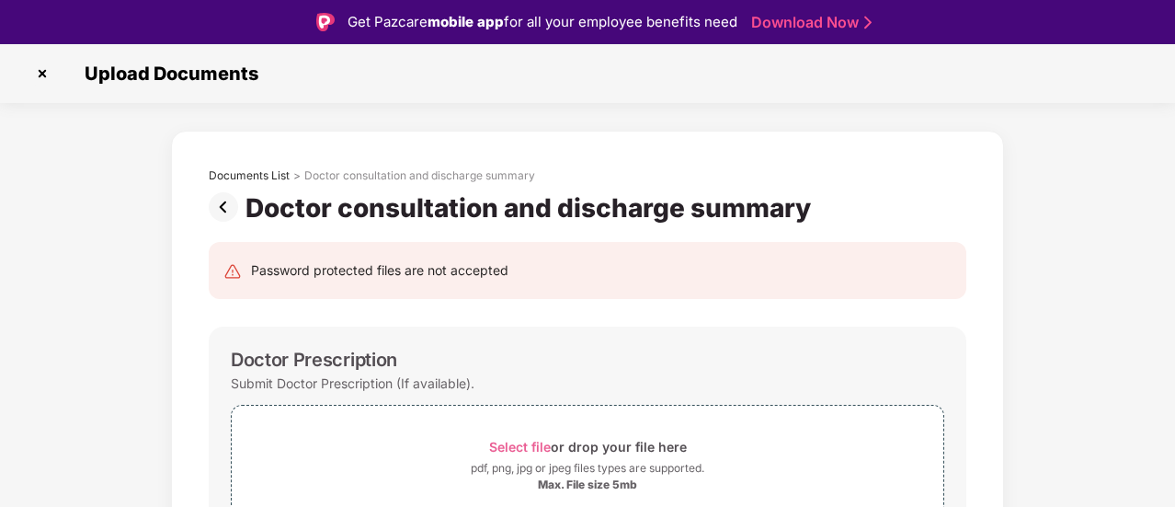
click at [222, 199] on img at bounding box center [227, 206] width 37 height 29
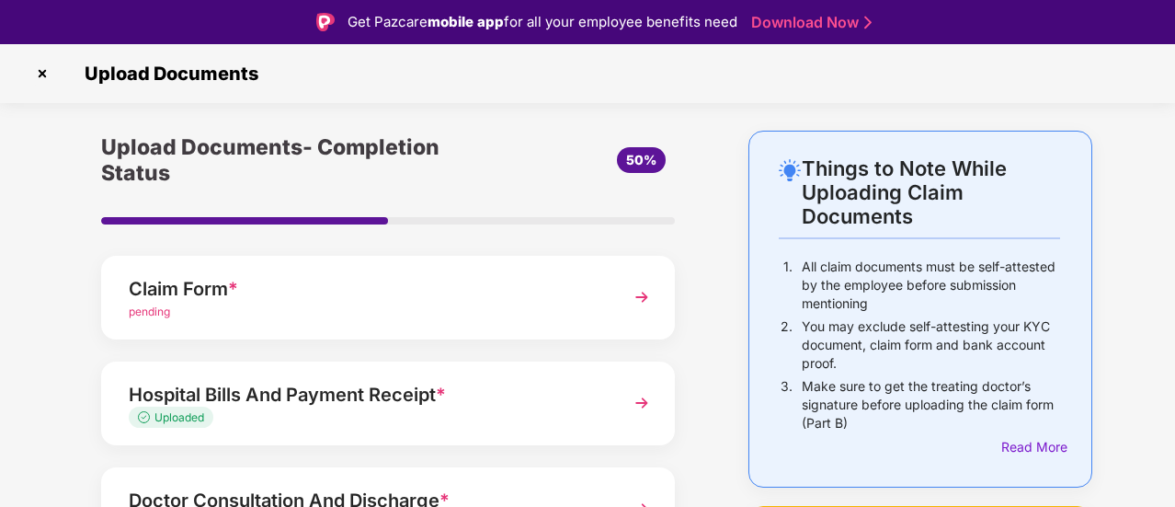
click at [41, 70] on img at bounding box center [42, 73] width 29 height 29
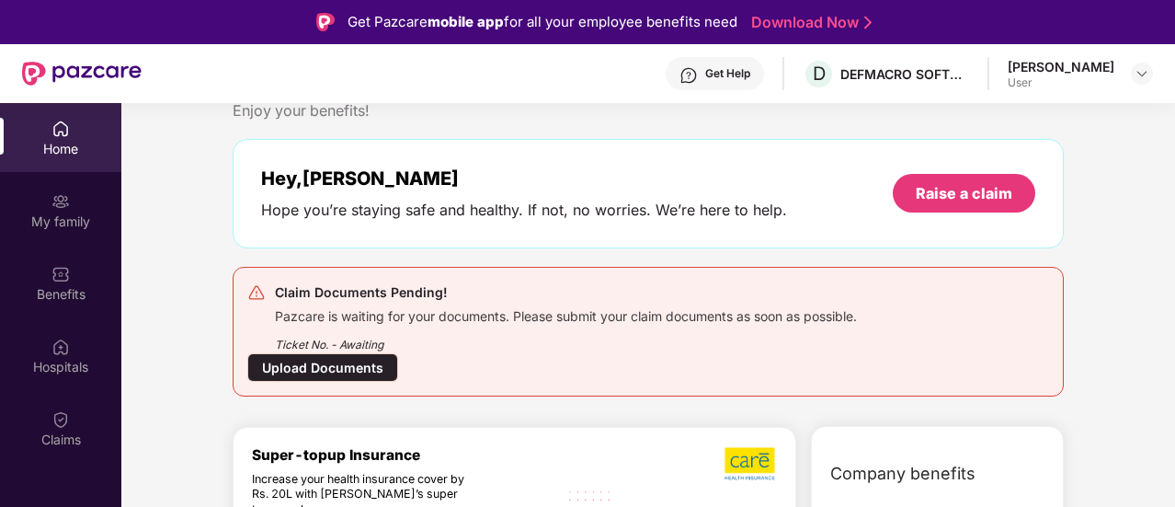
scroll to position [52, 0]
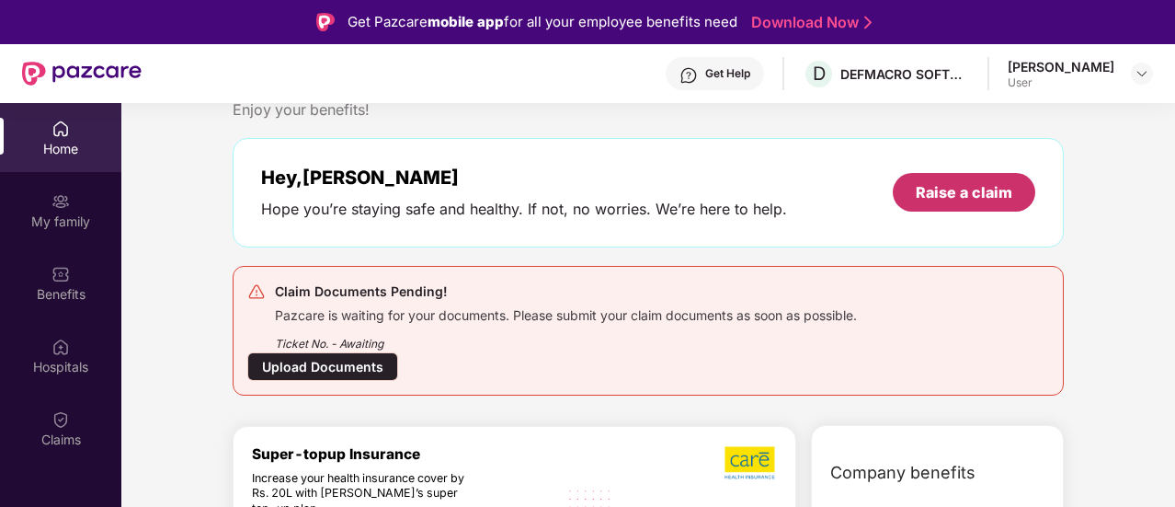
click at [1027, 182] on div "Raise a claim" at bounding box center [964, 192] width 143 height 39
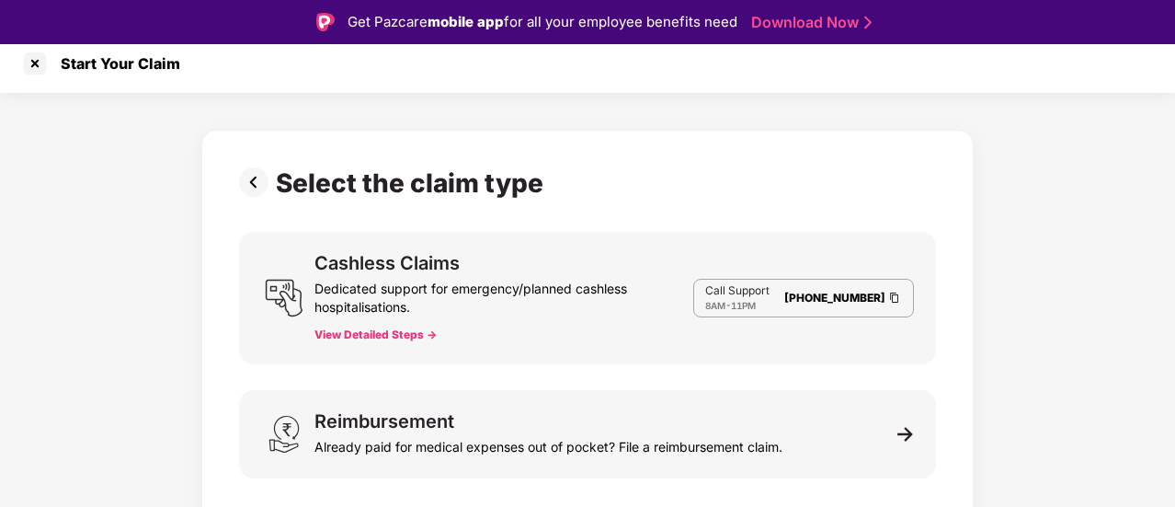
scroll to position [9, 0]
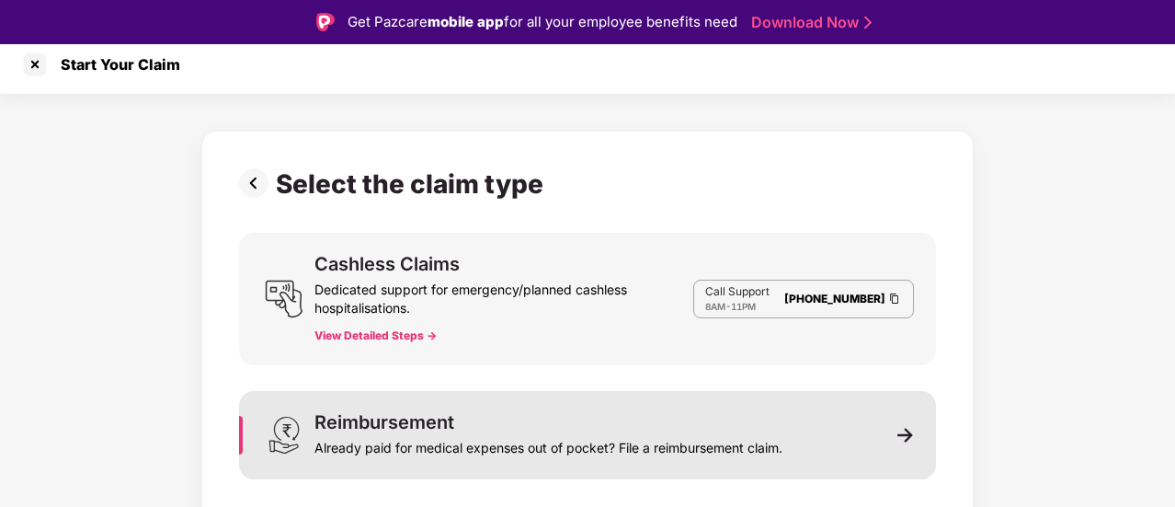
click at [342, 452] on div "Already paid for medical expenses out of pocket? File a reimbursement claim." at bounding box center [548, 444] width 468 height 26
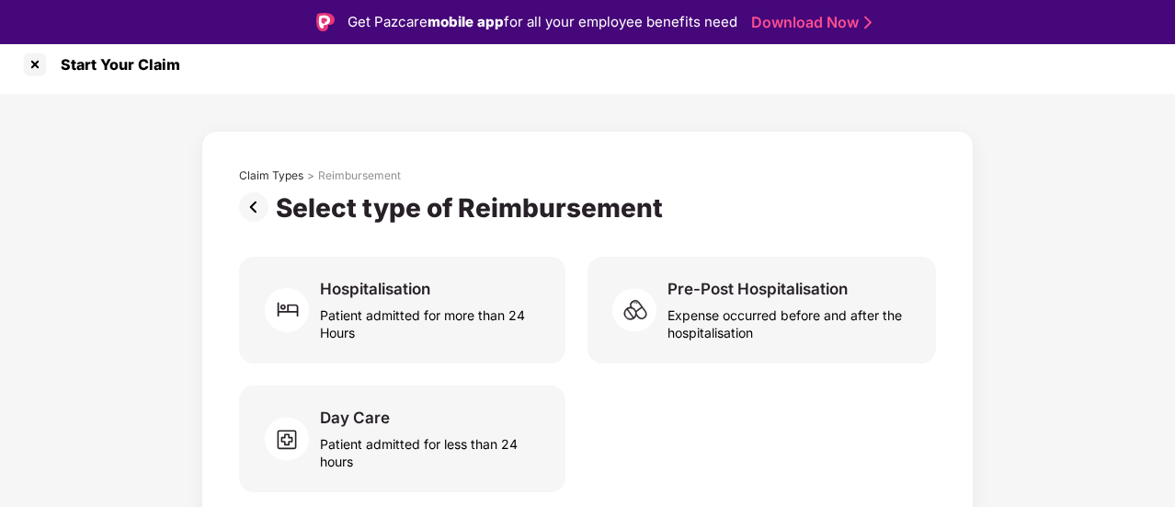
scroll to position [18, 0]
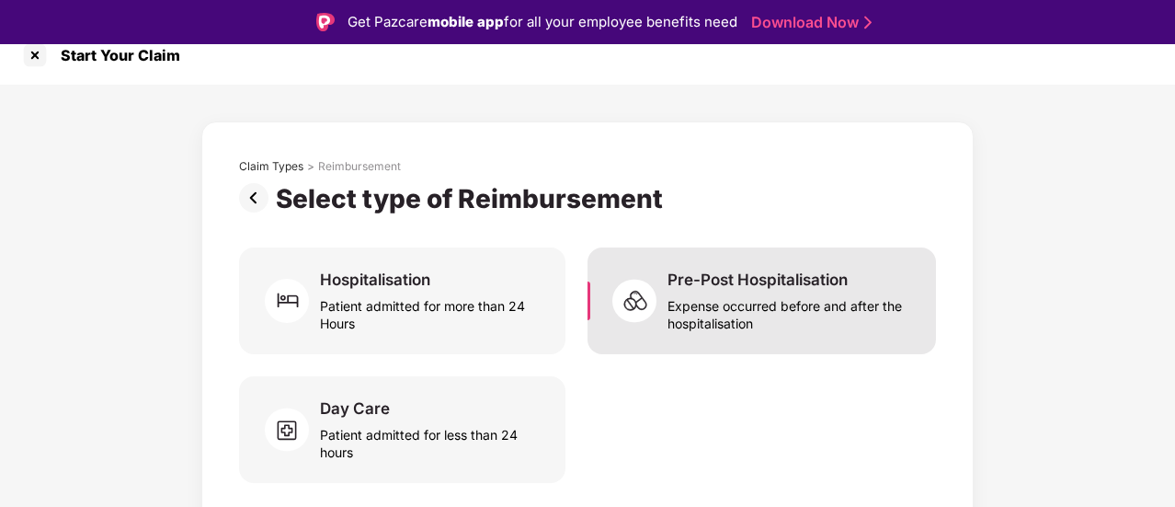
click at [756, 328] on div "Expense occurred before and after the hospitalisation" at bounding box center [791, 311] width 246 height 42
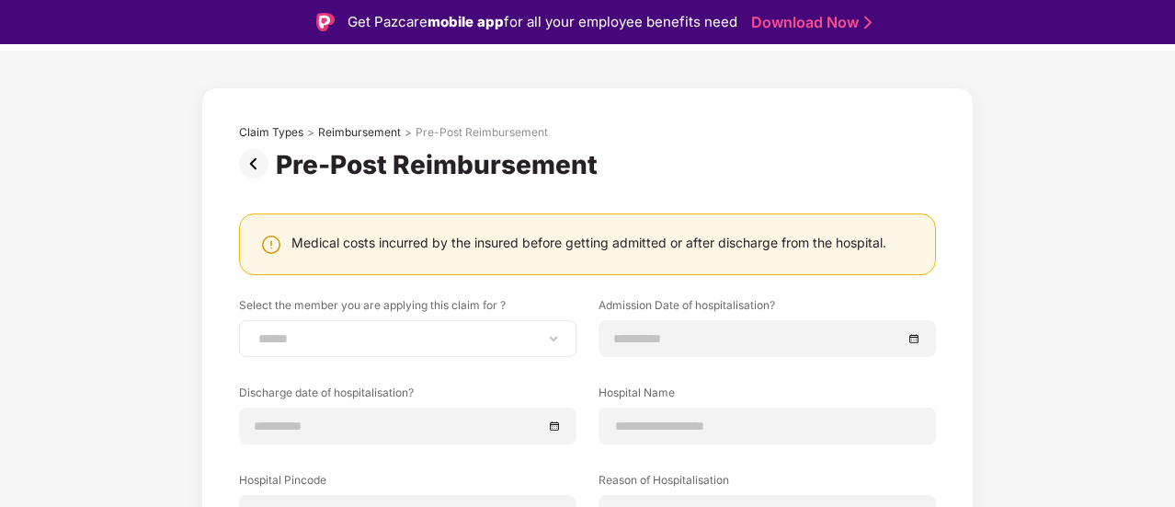
scroll to position [176, 0]
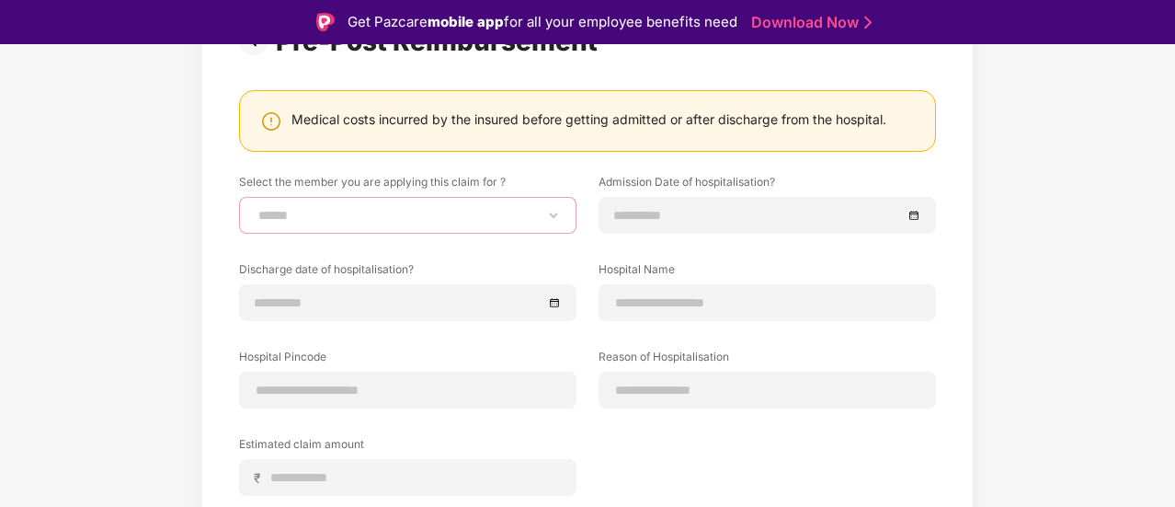
click at [488, 210] on select "**********" at bounding box center [408, 215] width 306 height 15
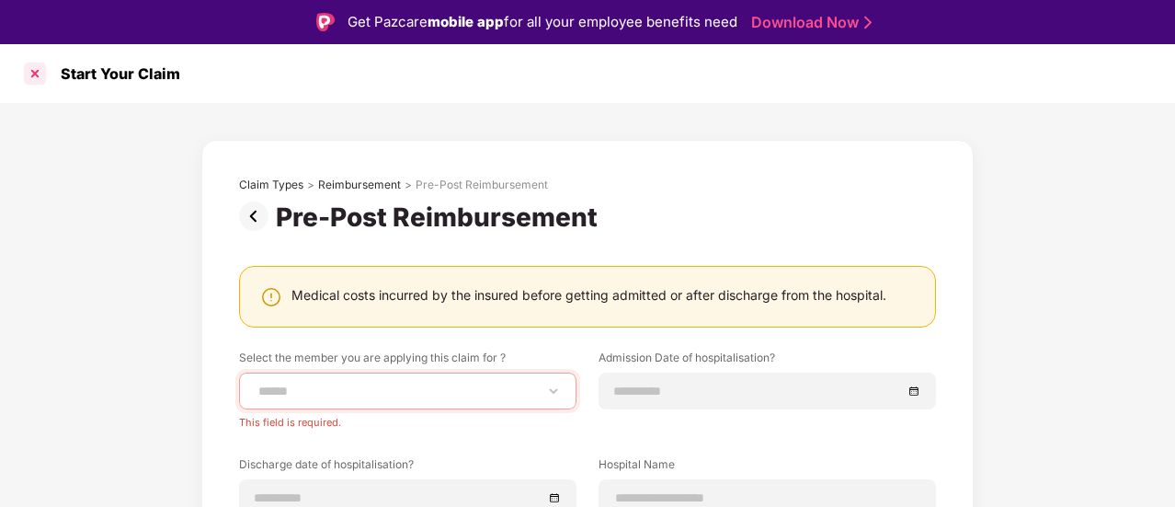
click at [29, 73] on div at bounding box center [34, 73] width 29 height 29
